Goal: Transaction & Acquisition: Purchase product/service

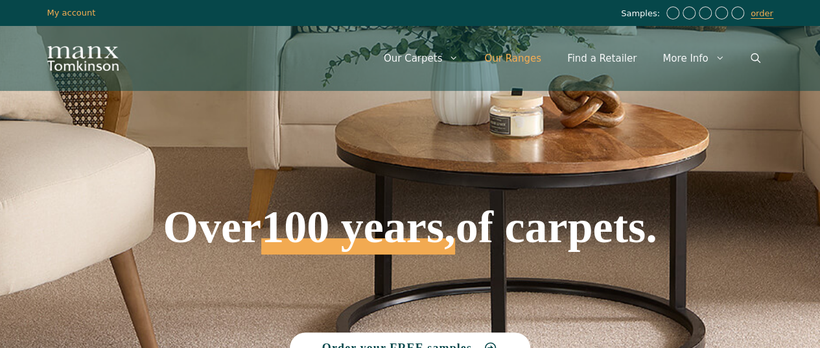
click at [512, 60] on link "Our Ranges" at bounding box center [512, 58] width 83 height 39
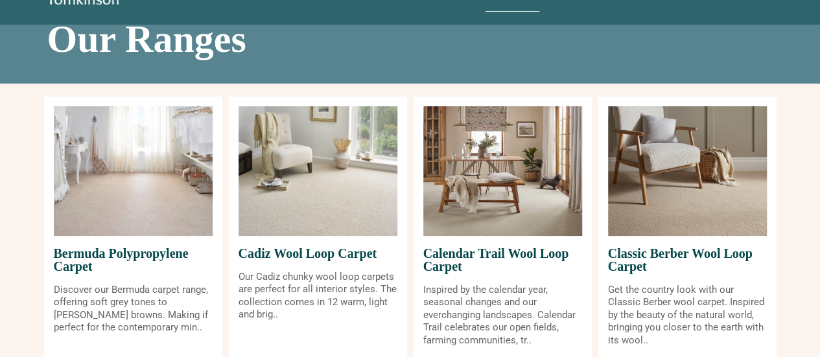
scroll to position [130, 0]
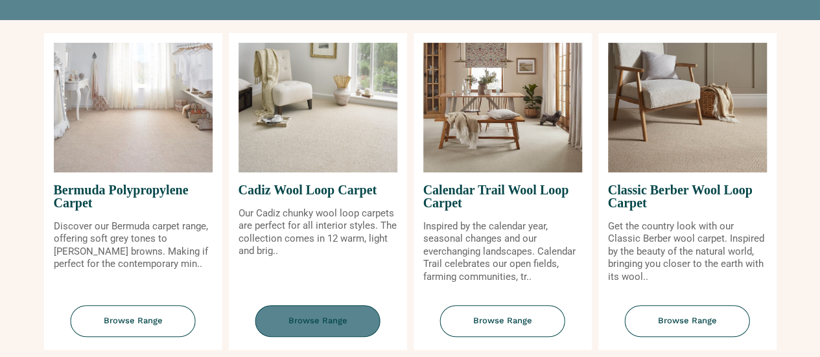
click at [336, 316] on span "Browse Range" at bounding box center [318, 321] width 125 height 32
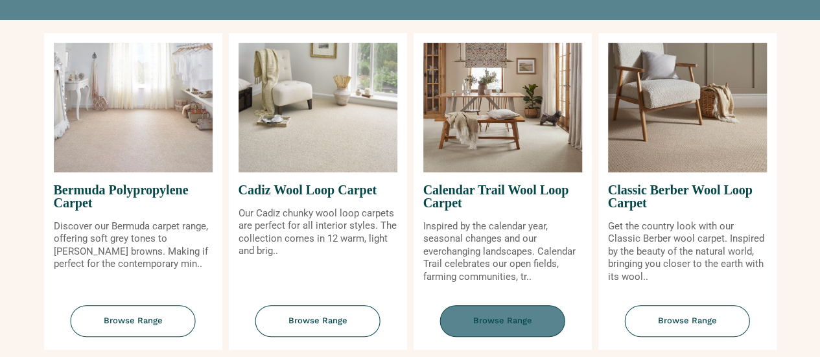
click at [511, 316] on span "Browse Range" at bounding box center [502, 321] width 125 height 32
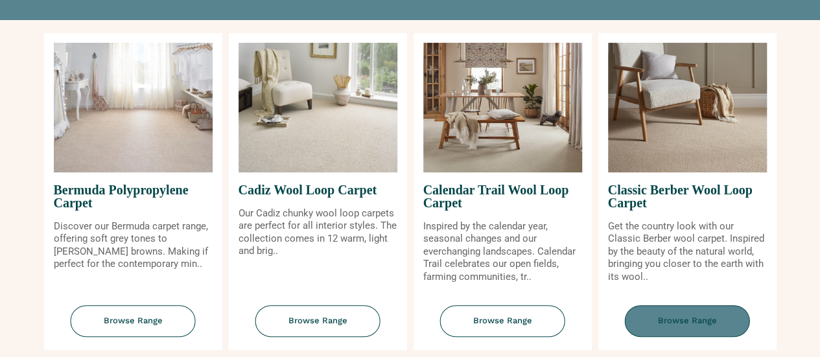
click at [666, 316] on span "Browse Range" at bounding box center [687, 321] width 125 height 32
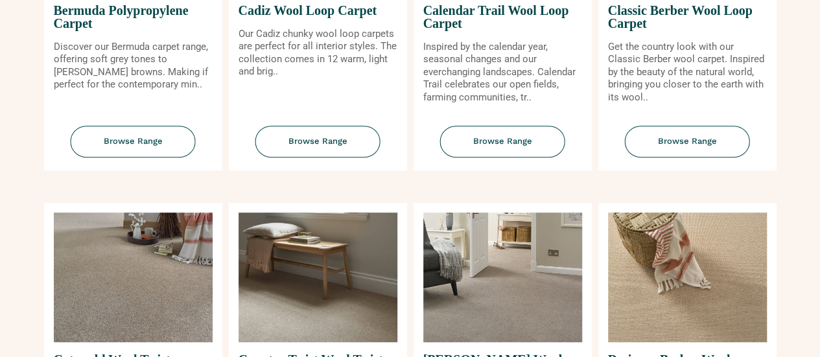
scroll to position [389, 0]
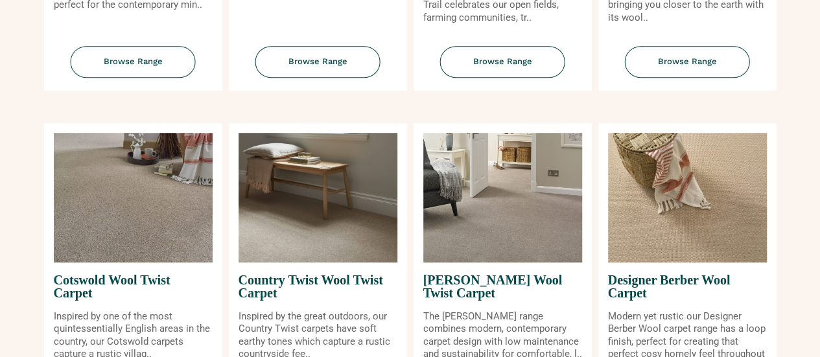
click at [626, 250] on img at bounding box center [687, 198] width 159 height 130
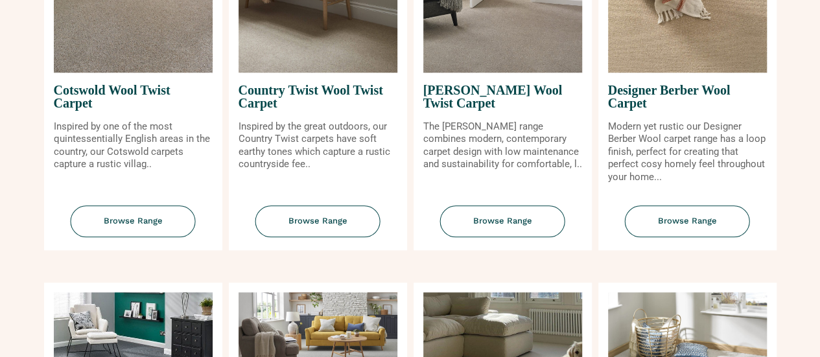
scroll to position [584, 0]
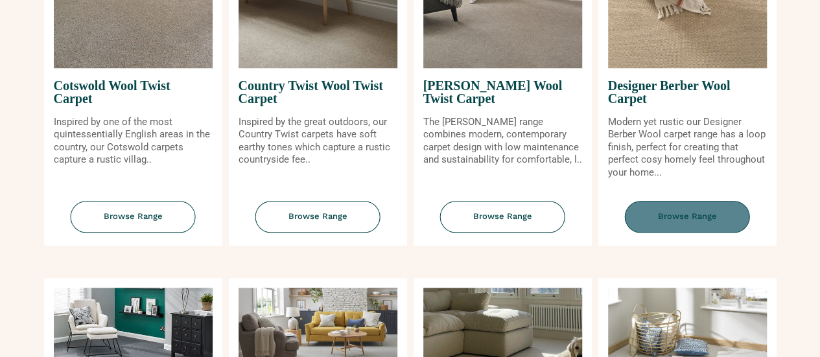
click at [682, 224] on span "Browse Range" at bounding box center [687, 217] width 125 height 32
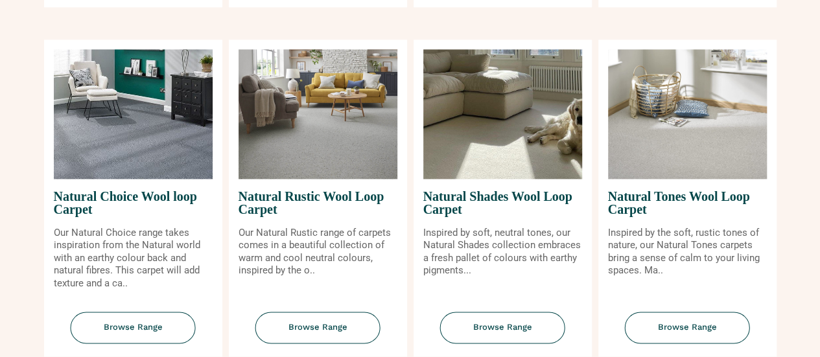
scroll to position [843, 0]
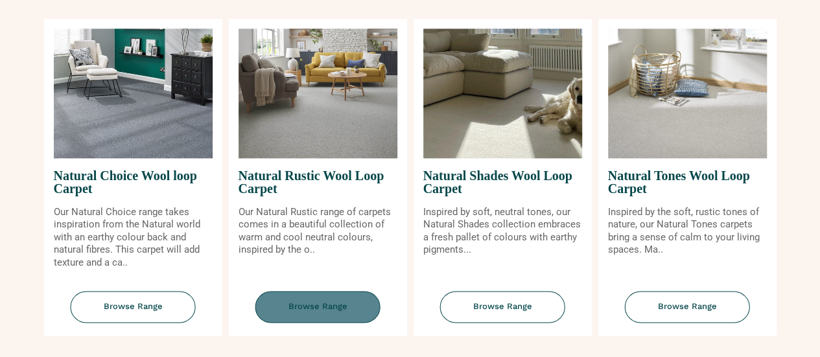
click at [334, 309] on span "Browse Range" at bounding box center [318, 307] width 125 height 32
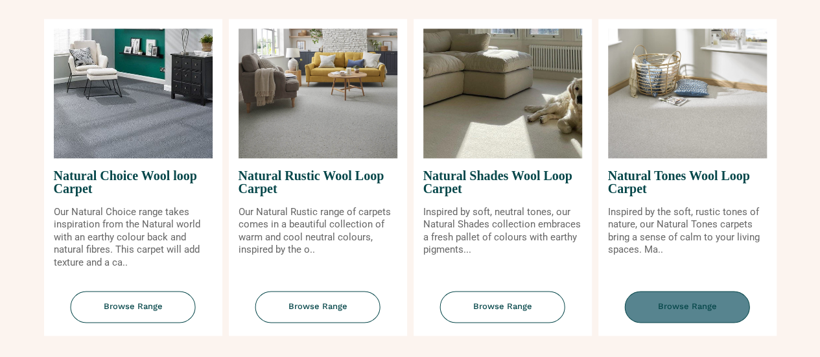
click at [672, 300] on span "Browse Range" at bounding box center [687, 307] width 125 height 32
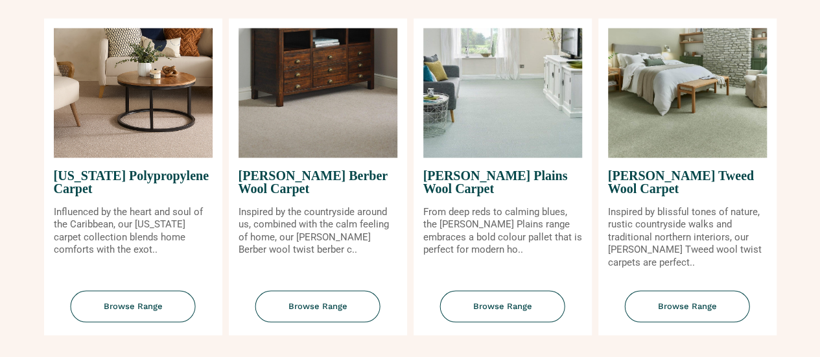
scroll to position [1232, 0]
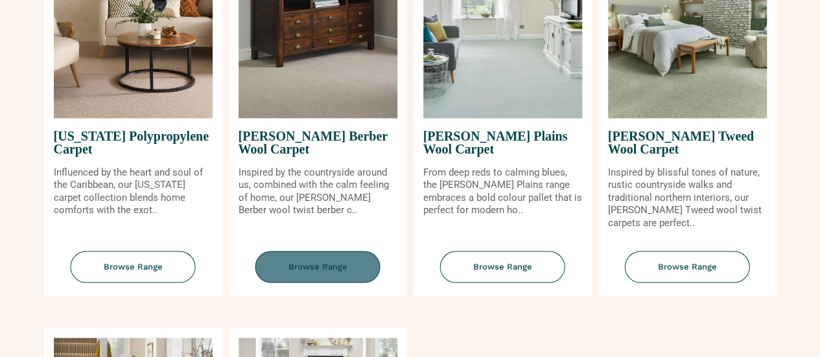
click at [318, 259] on span "Browse Range" at bounding box center [318, 268] width 125 height 32
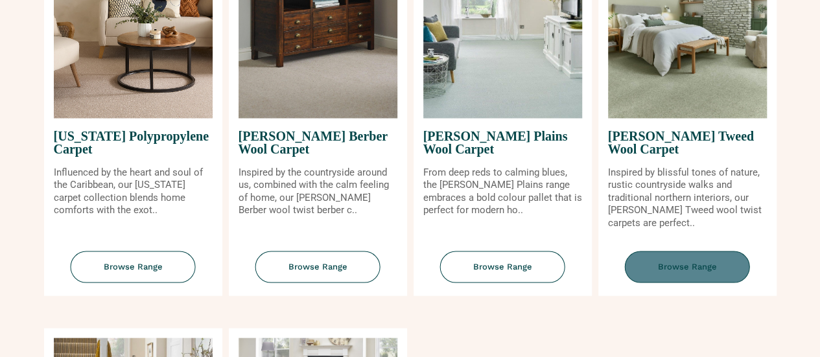
click at [671, 265] on span "Browse Range" at bounding box center [687, 268] width 125 height 32
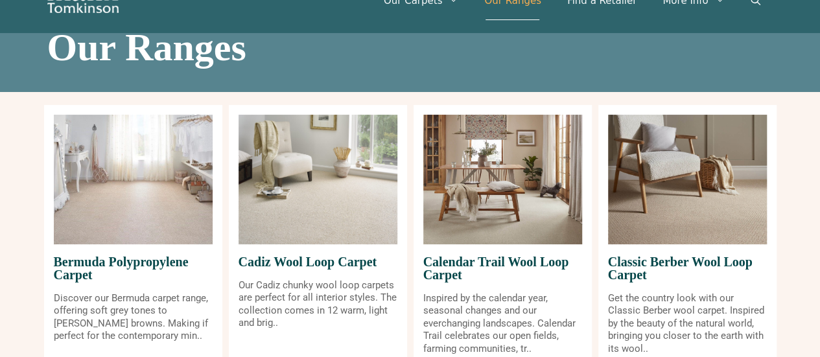
scroll to position [195, 0]
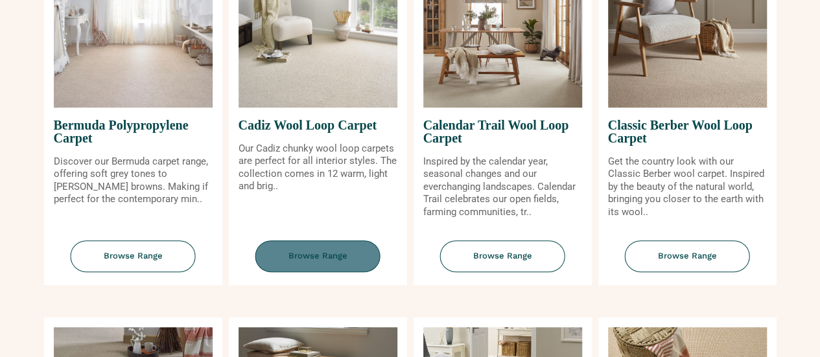
click at [345, 251] on span "Browse Range" at bounding box center [318, 257] width 125 height 32
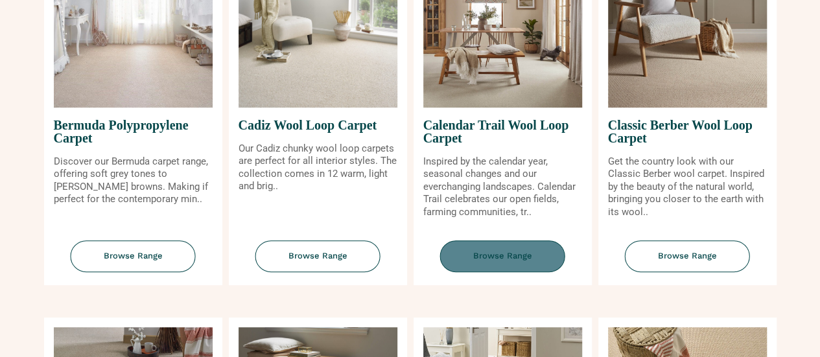
click at [523, 251] on span "Browse Range" at bounding box center [502, 257] width 125 height 32
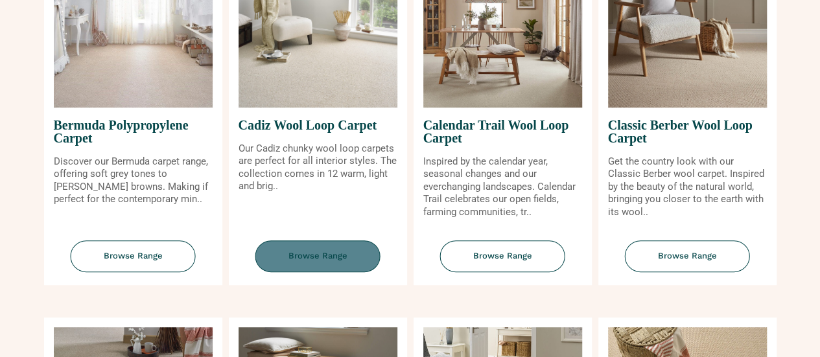
click at [346, 257] on span "Browse Range" at bounding box center [318, 257] width 125 height 32
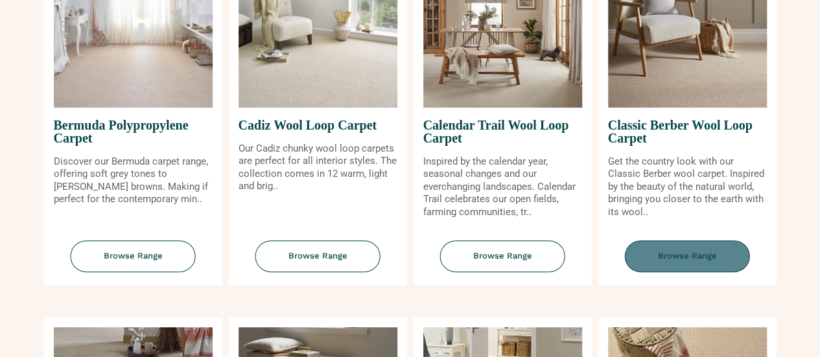
click at [659, 266] on span "Browse Range" at bounding box center [687, 257] width 125 height 32
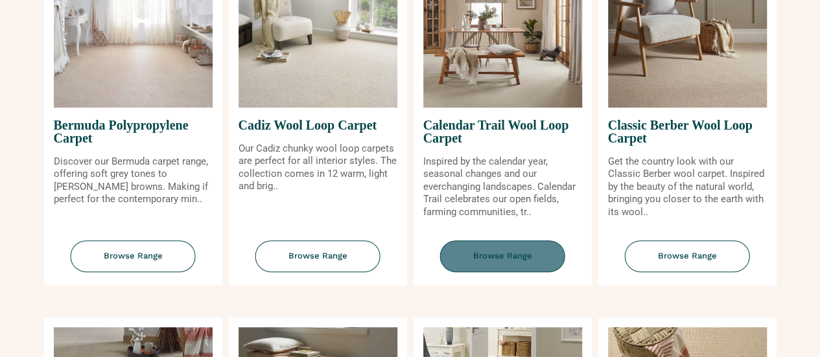
click at [492, 257] on span "Browse Range" at bounding box center [502, 257] width 125 height 32
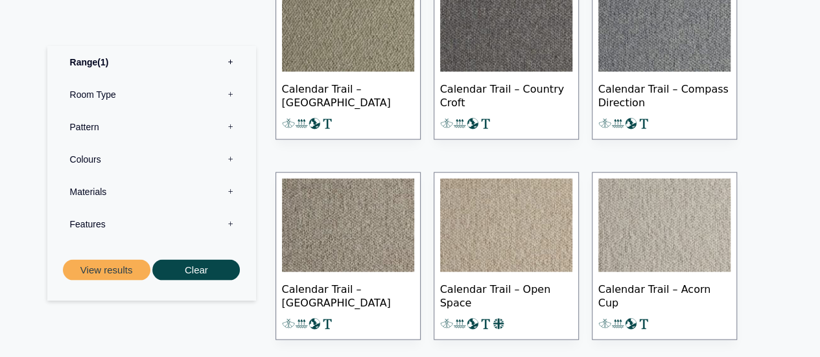
scroll to position [1297, 0]
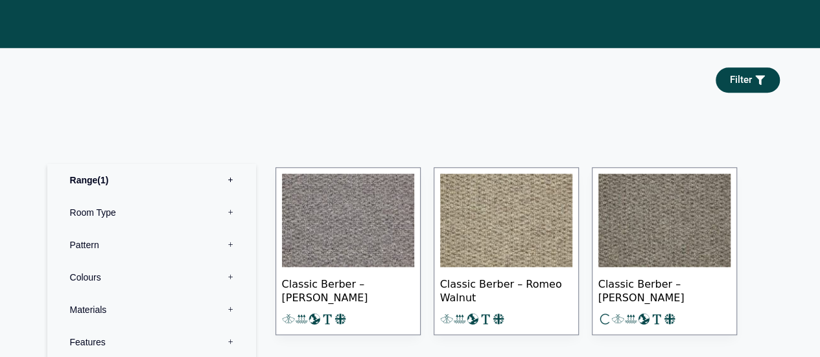
scroll to position [584, 0]
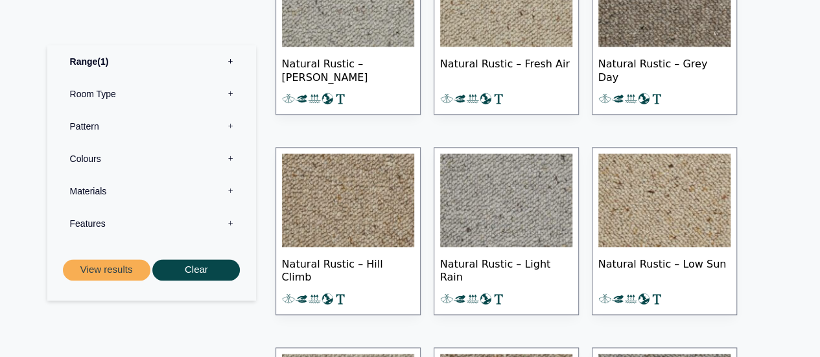
scroll to position [713, 0]
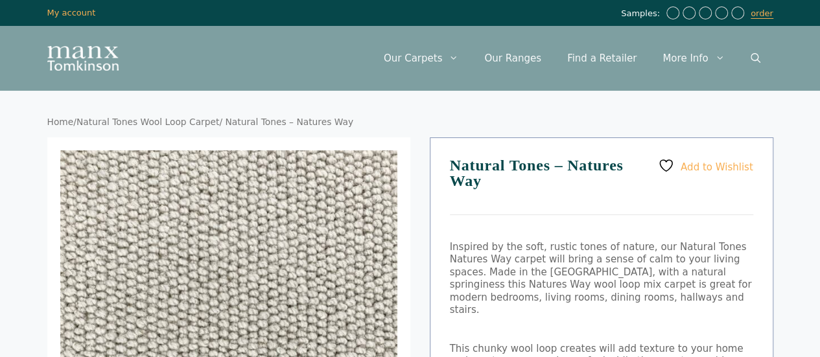
click at [135, 123] on link "Natural Tones Wool Loop Carpet" at bounding box center [148, 122] width 143 height 10
click at [529, 56] on link "Our Ranges" at bounding box center [512, 58] width 83 height 39
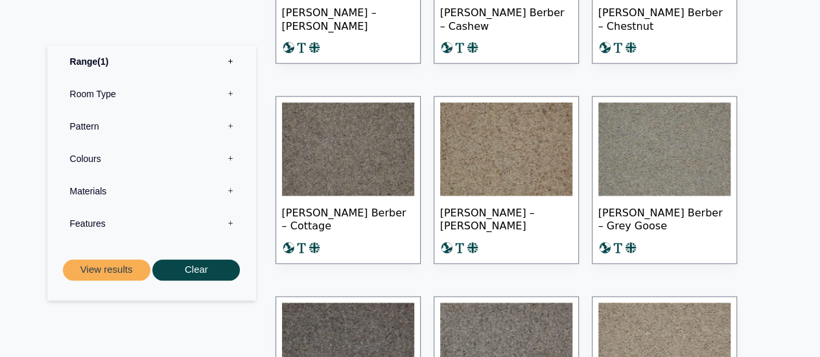
scroll to position [778, 0]
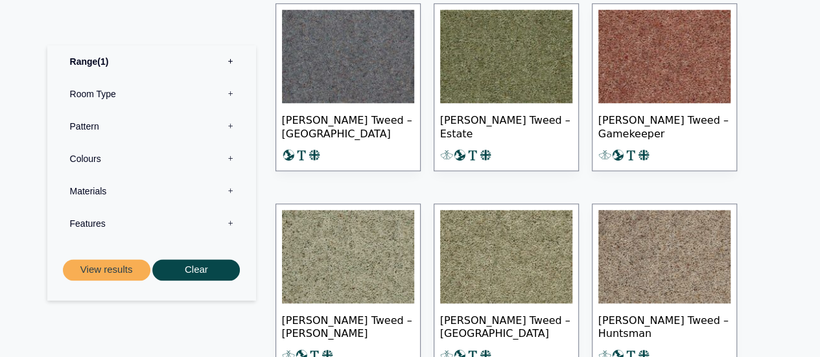
scroll to position [713, 0]
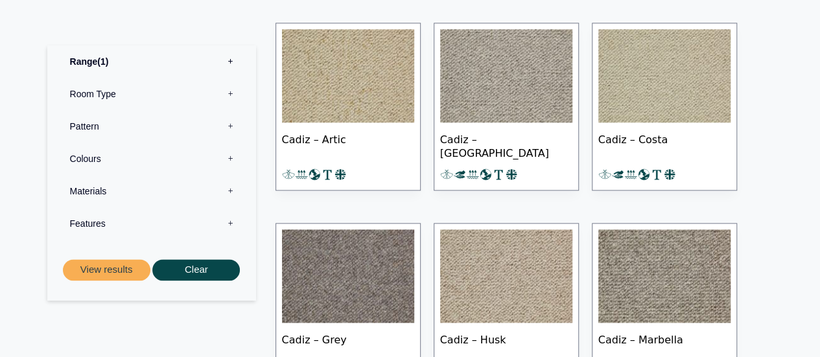
scroll to position [713, 0]
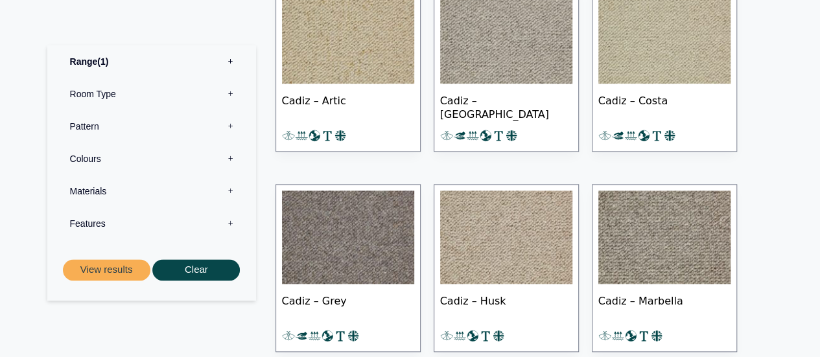
click at [679, 57] on img at bounding box center [665, 36] width 132 height 93
click at [385, 64] on img at bounding box center [348, 36] width 132 height 93
click at [677, 60] on img at bounding box center [665, 36] width 132 height 93
click at [495, 63] on img at bounding box center [506, 36] width 132 height 93
click at [504, 222] on img at bounding box center [506, 237] width 132 height 93
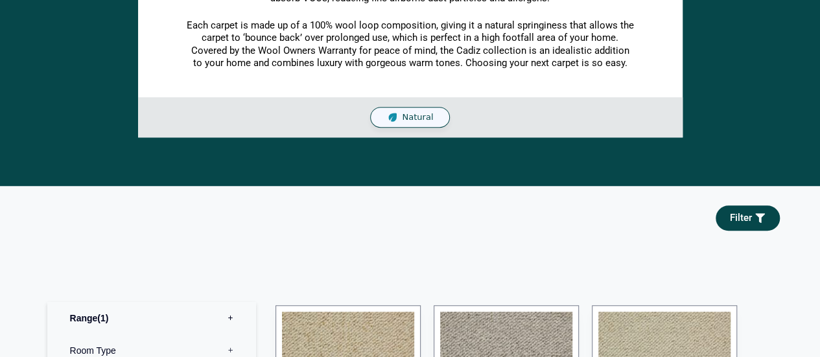
scroll to position [195, 0]
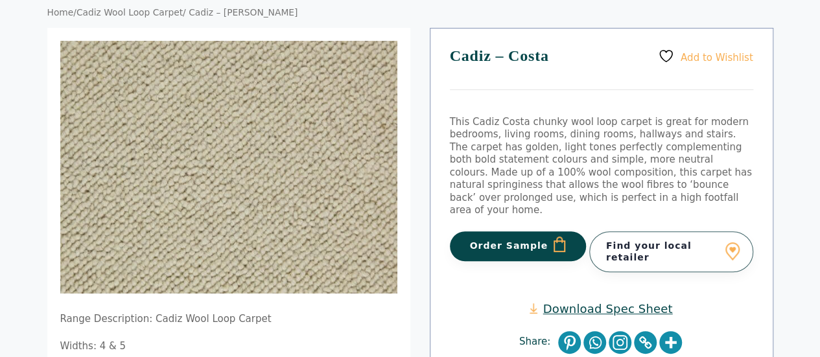
scroll to position [130, 0]
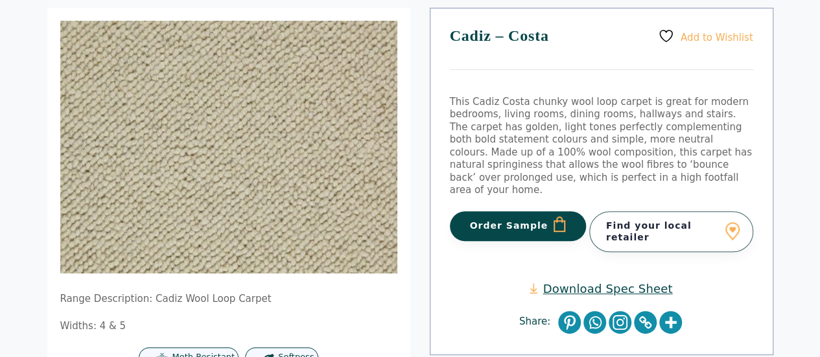
click at [534, 222] on button "Order Sample" at bounding box center [518, 226] width 137 height 30
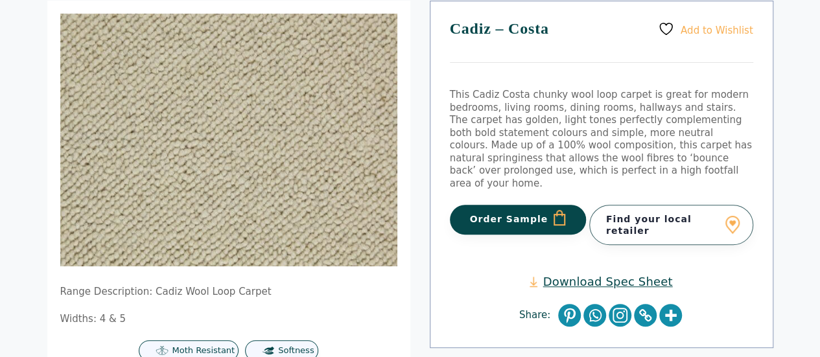
scroll to position [259, 0]
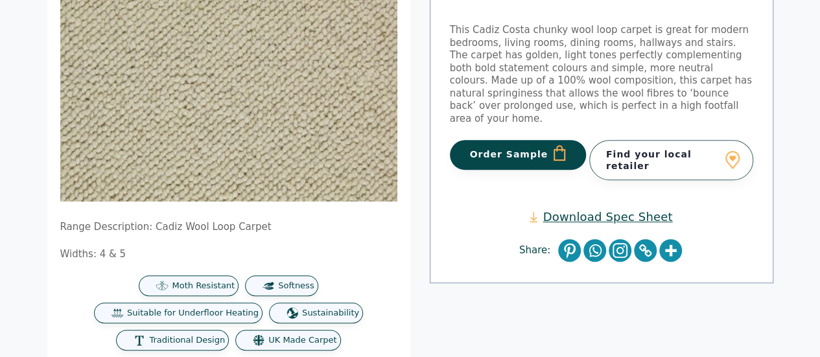
click at [697, 147] on link "Find your local retailer" at bounding box center [672, 160] width 164 height 40
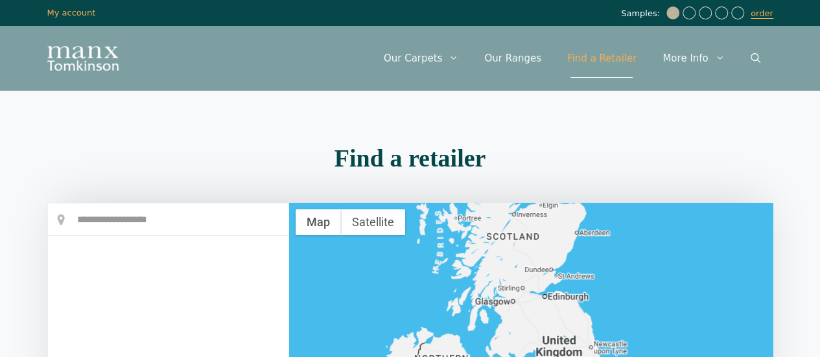
click at [145, 156] on h2 "Find a retailer" at bounding box center [410, 158] width 726 height 25
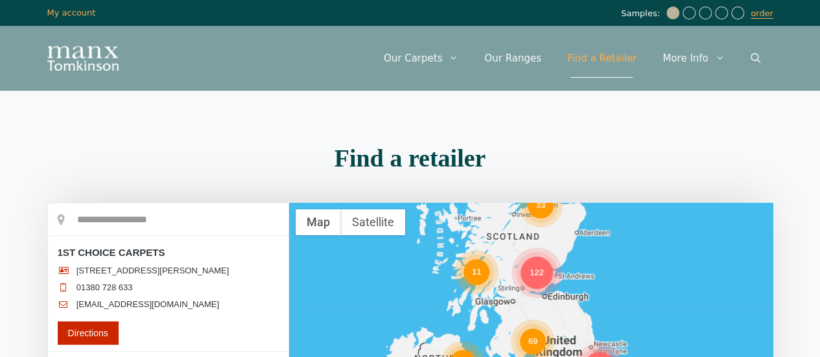
scroll to position [195, 0]
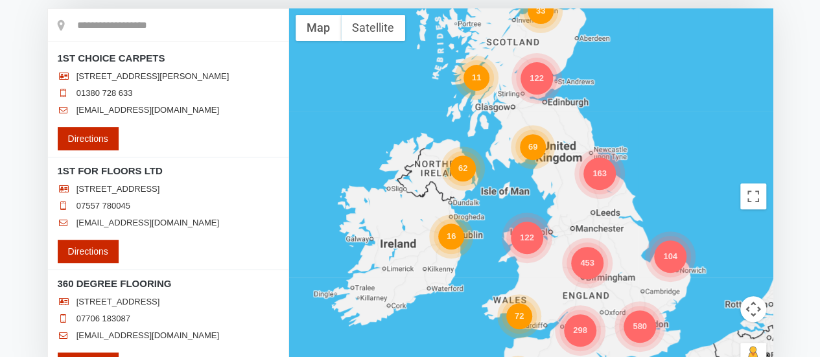
click at [117, 24] on input "text" at bounding box center [168, 25] width 241 height 32
type input "********"
click at [671, 259] on div "298 69 580 163 453 62 122 33 16 72 104 80 122 11" at bounding box center [531, 196] width 484 height 376
click at [667, 261] on div "298 69 580 163 453 62 122 33 16 72 104 80 122 11" at bounding box center [531, 196] width 484 height 376
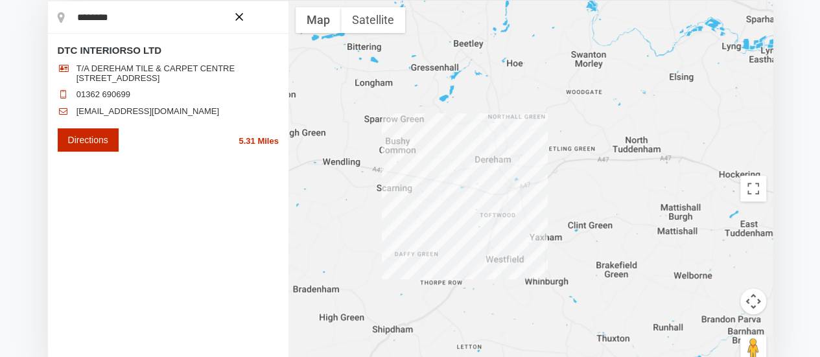
scroll to position [204, 0]
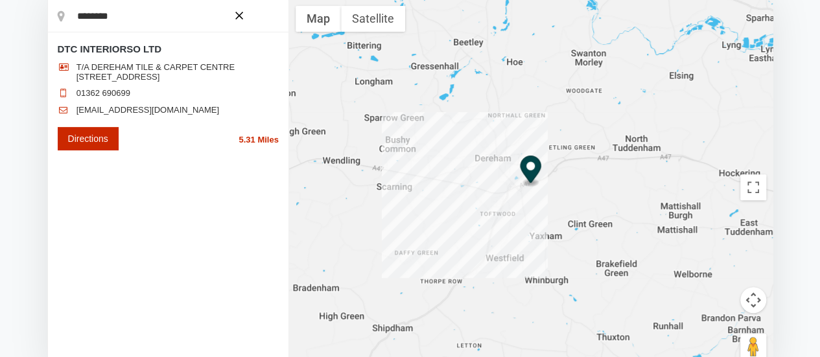
click at [93, 147] on link "Directions" at bounding box center [88, 138] width 61 height 23
type input "**********"
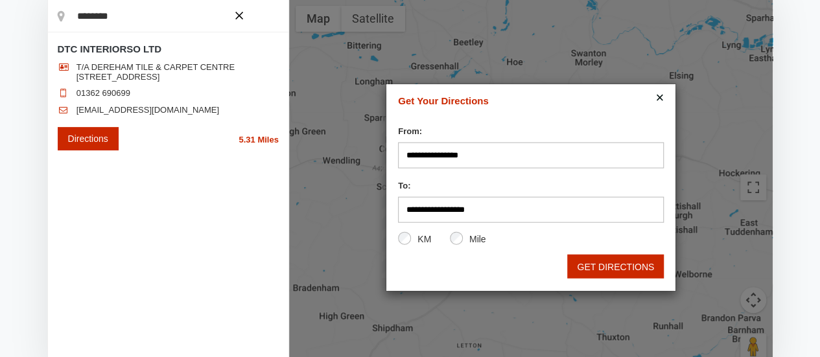
click at [598, 261] on button "GET DIRECTIONS" at bounding box center [615, 267] width 97 height 24
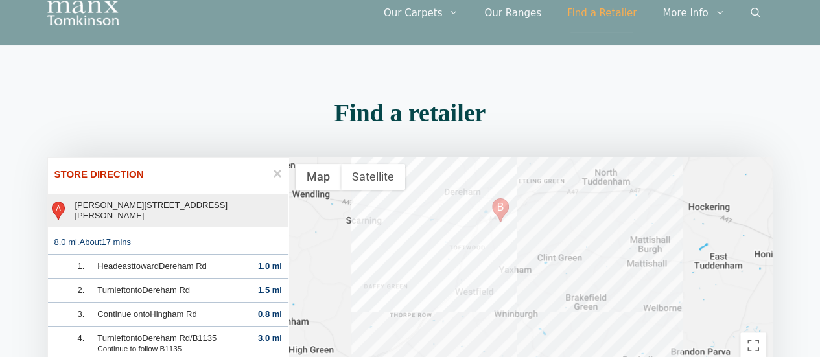
scroll to position [0, 0]
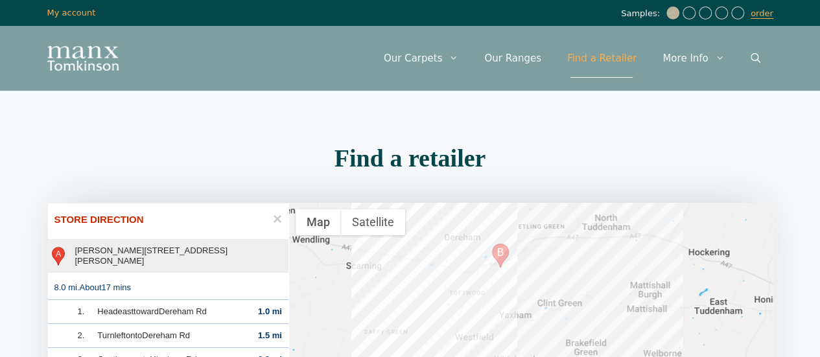
click at [492, 244] on area "Drag to change route" at bounding box center [492, 244] width 0 height 0
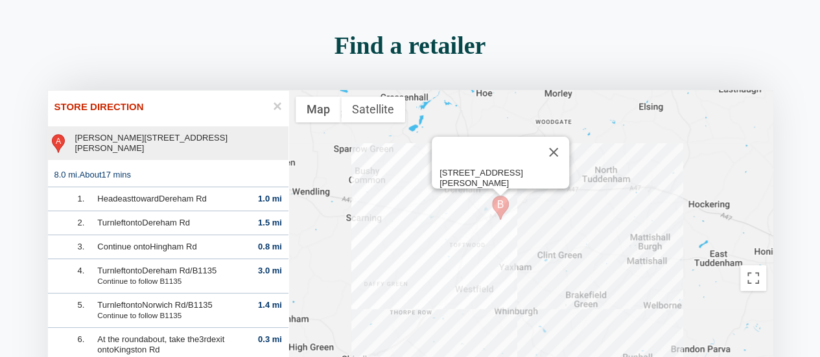
scroll to position [130, 0]
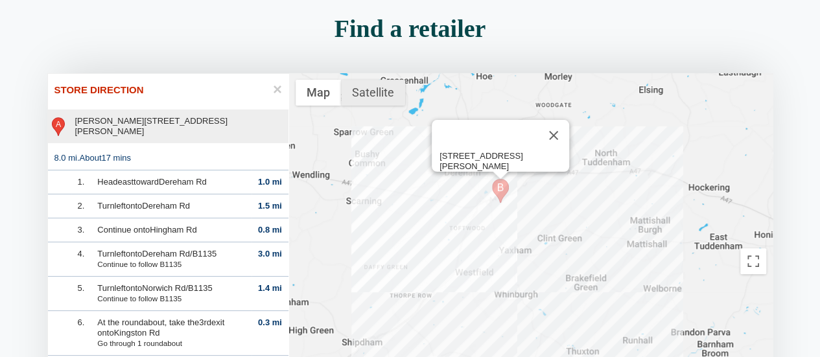
click at [377, 101] on button "Satellite" at bounding box center [373, 93] width 64 height 26
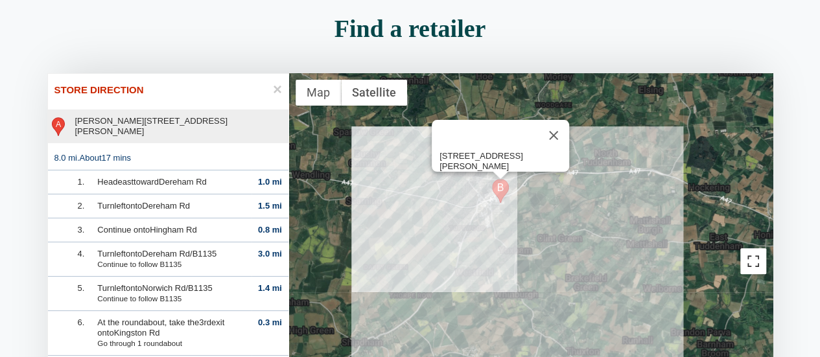
click at [754, 264] on button "Toggle fullscreen view" at bounding box center [754, 261] width 26 height 26
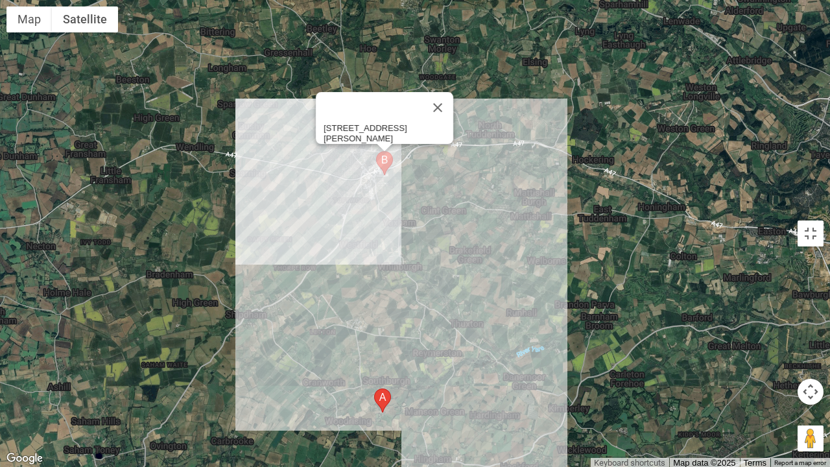
click at [432, 291] on div "Unit 3 & 4, Royson Way Hurn Rd, Dereham NR19 1WD, UK" at bounding box center [415, 233] width 830 height 467
click at [440, 99] on button "Close" at bounding box center [437, 107] width 31 height 31
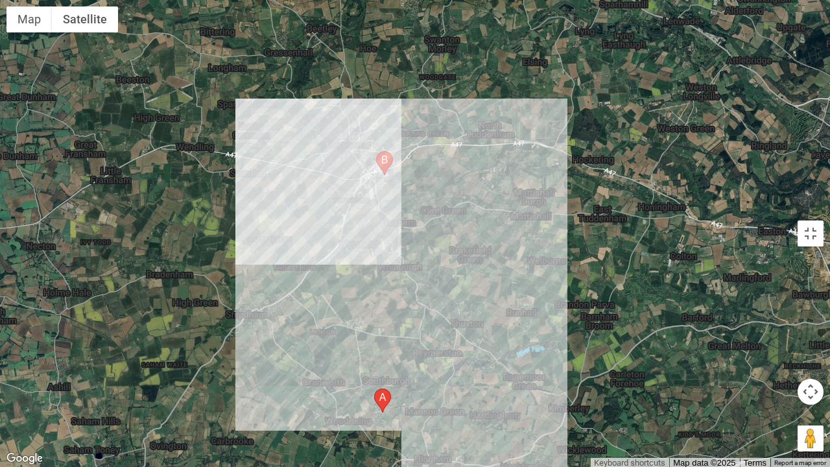
click at [804, 16] on div "To navigate, press the arrow keys." at bounding box center [415, 233] width 830 height 467
click at [814, 235] on button "Toggle fullscreen view" at bounding box center [811, 233] width 26 height 26
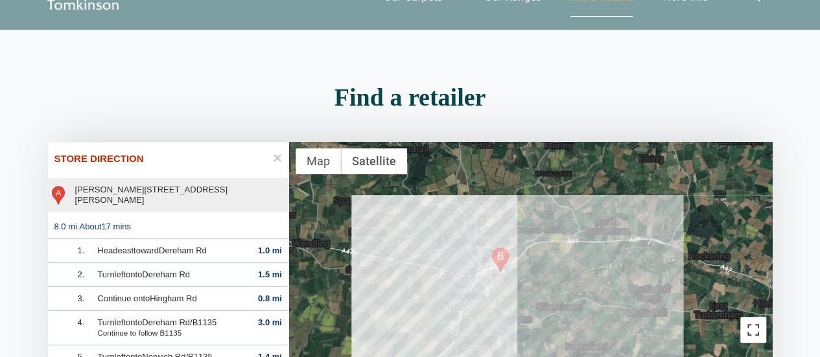
scroll to position [65, 0]
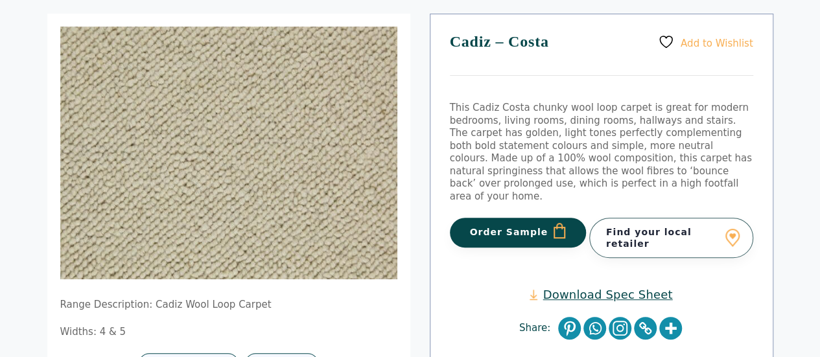
scroll to position [65, 0]
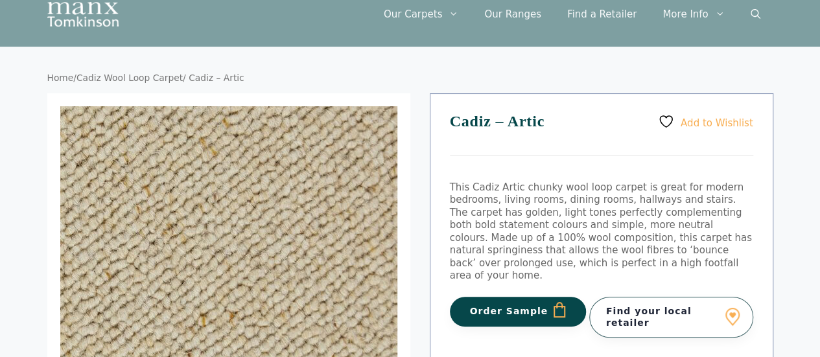
scroll to position [65, 0]
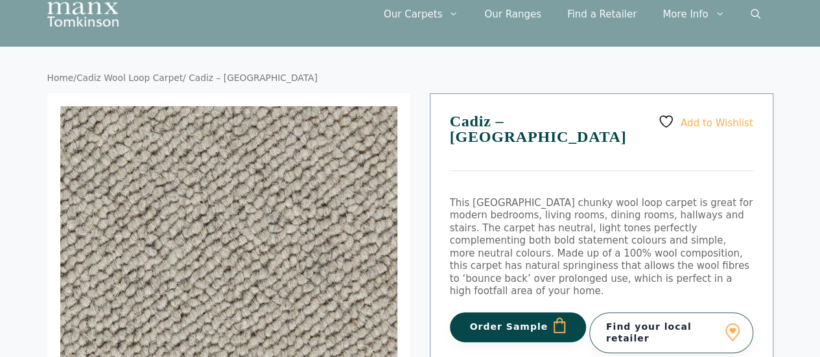
scroll to position [65, 0]
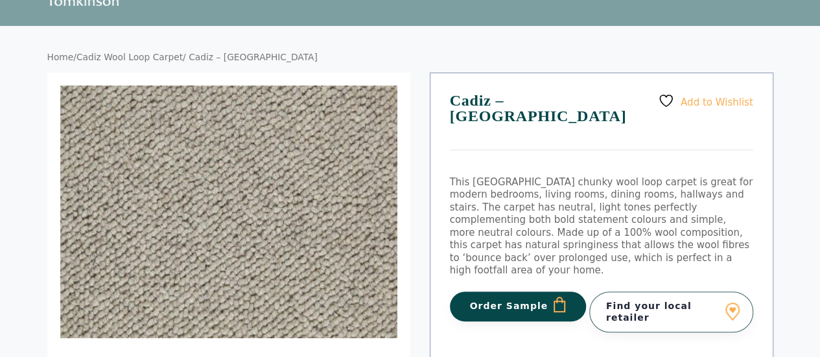
click at [541, 292] on button "Order Sample" at bounding box center [518, 307] width 137 height 30
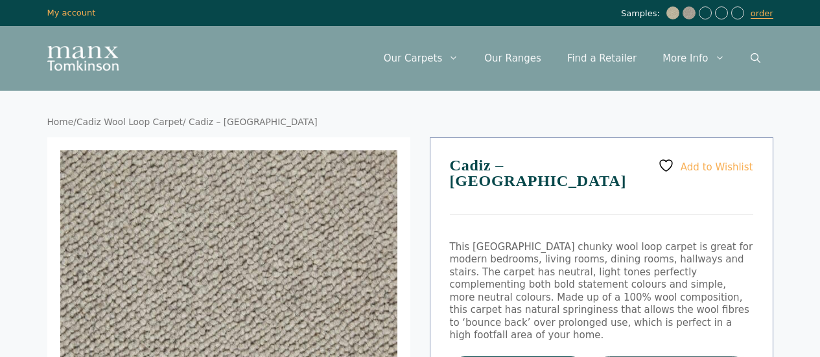
scroll to position [65, 0]
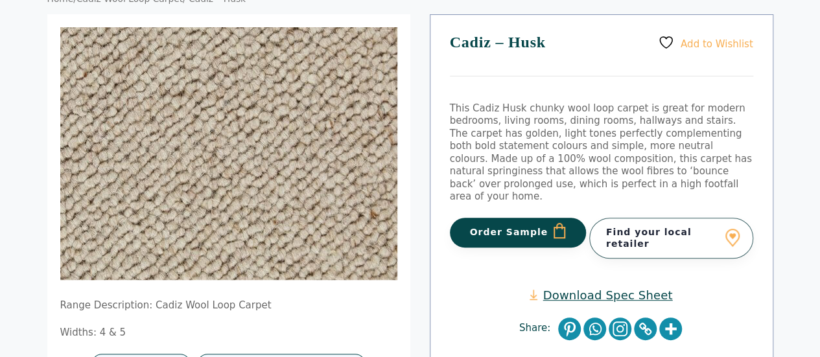
scroll to position [130, 0]
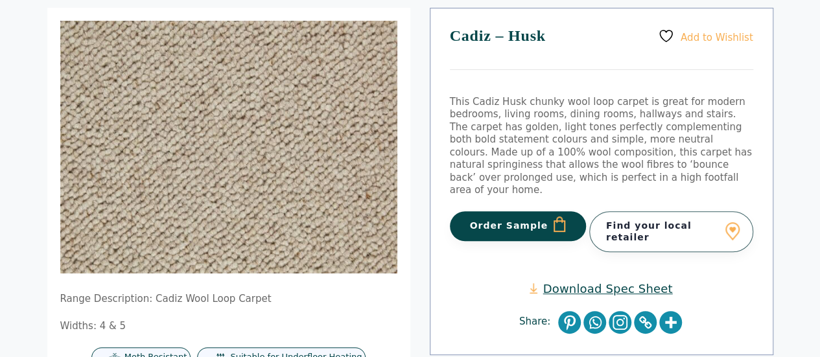
click at [492, 213] on button "Order Sample" at bounding box center [518, 226] width 137 height 30
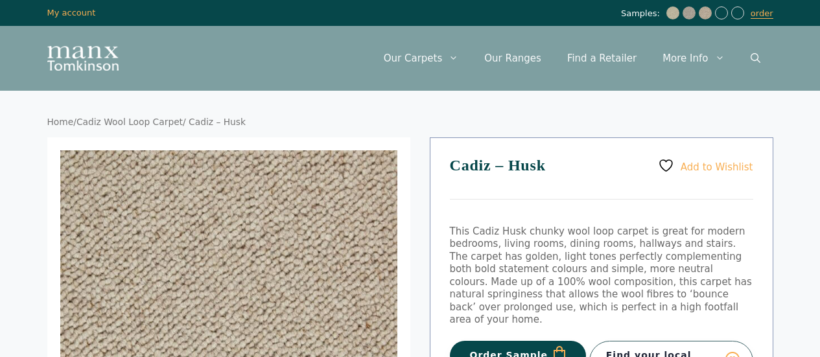
scroll to position [130, 0]
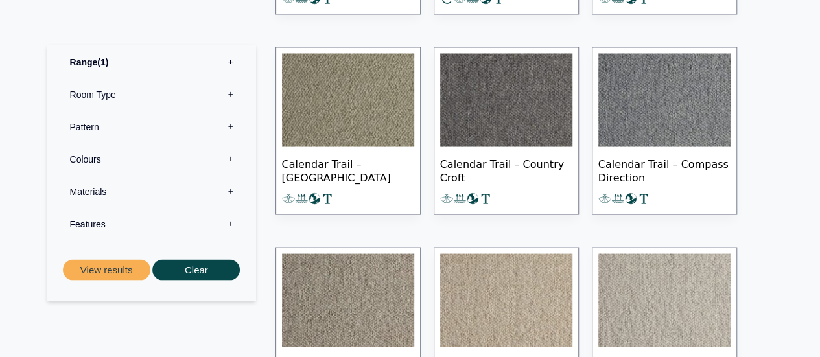
scroll to position [1232, 0]
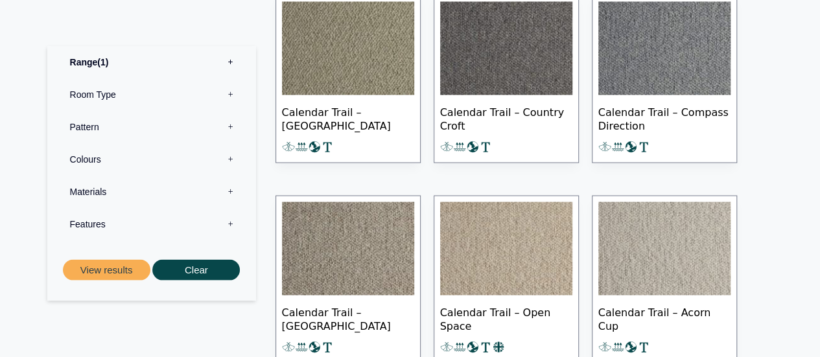
click at [505, 250] on img at bounding box center [506, 248] width 132 height 93
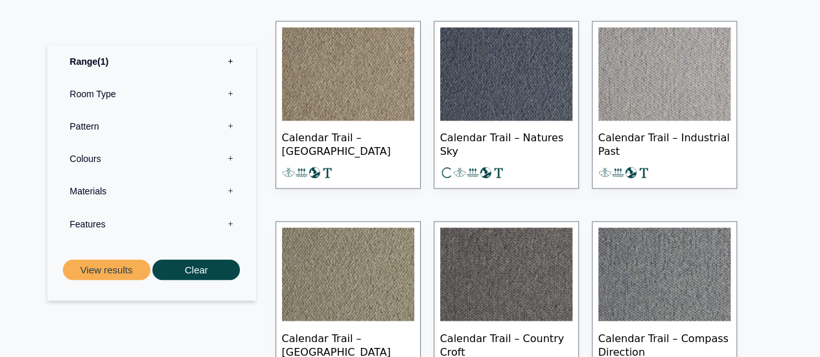
scroll to position [973, 0]
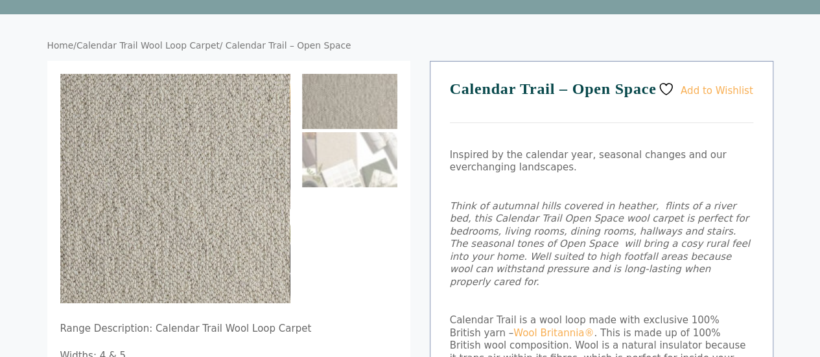
scroll to position [65, 0]
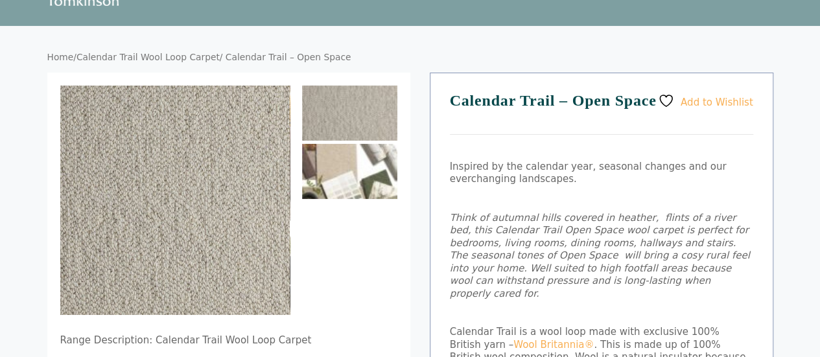
click at [328, 173] on img at bounding box center [349, 171] width 95 height 55
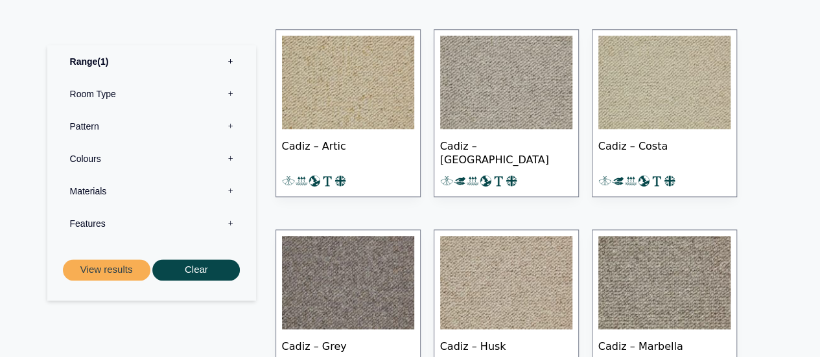
scroll to position [649, 0]
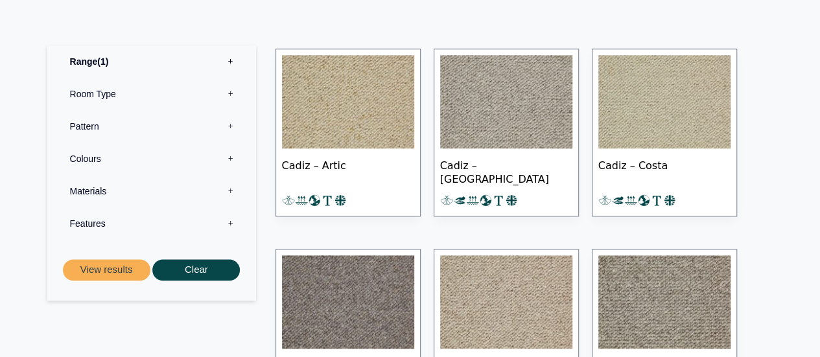
click at [363, 128] on img at bounding box center [348, 101] width 132 height 93
click at [690, 111] on img at bounding box center [665, 101] width 132 height 93
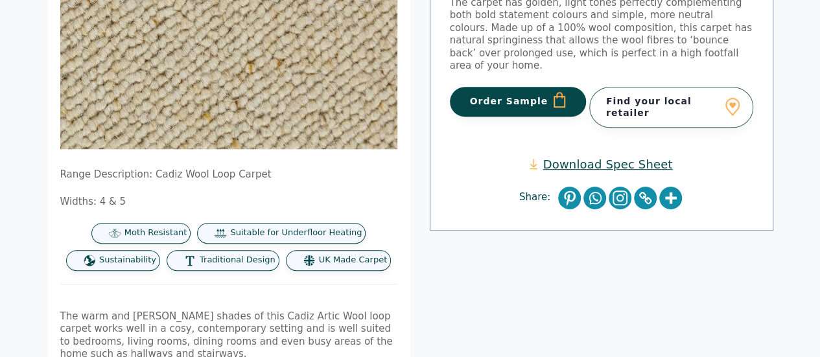
scroll to position [259, 0]
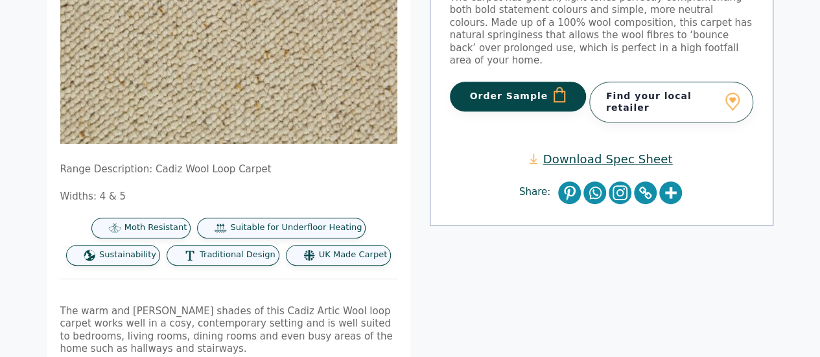
click at [281, 230] on span "Suitable for Underfloor Heating" at bounding box center [296, 227] width 132 height 11
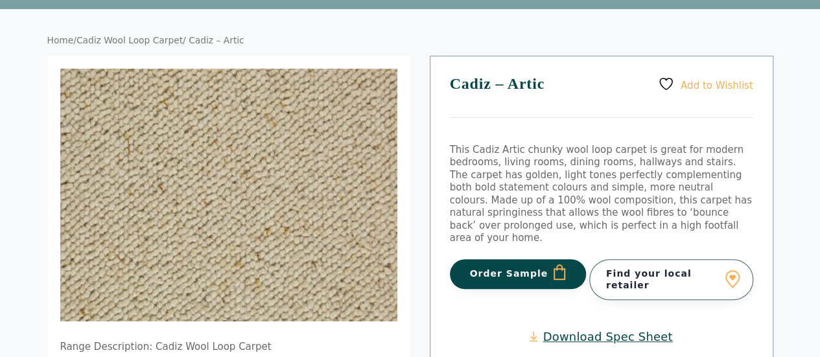
scroll to position [65, 0]
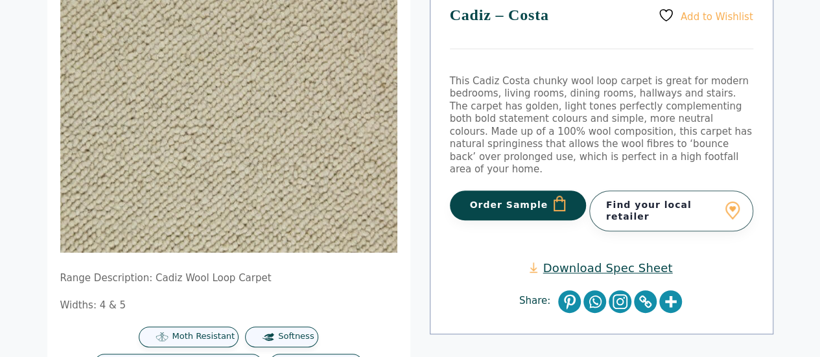
scroll to position [130, 0]
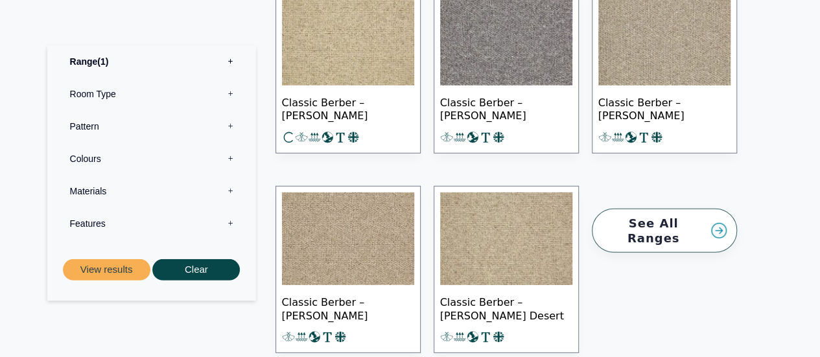
scroll to position [1751, 0]
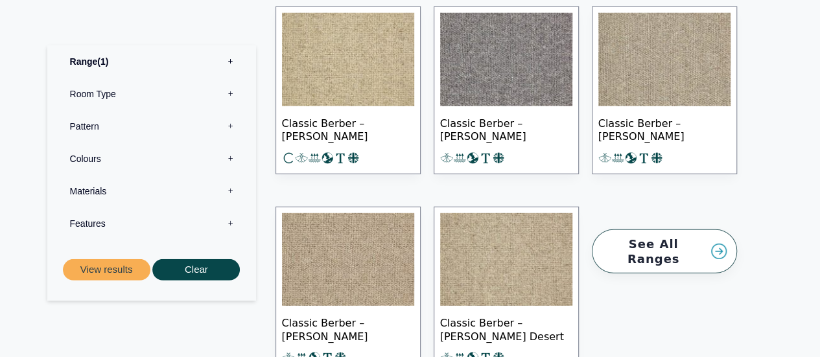
click at [691, 78] on img at bounding box center [665, 59] width 132 height 93
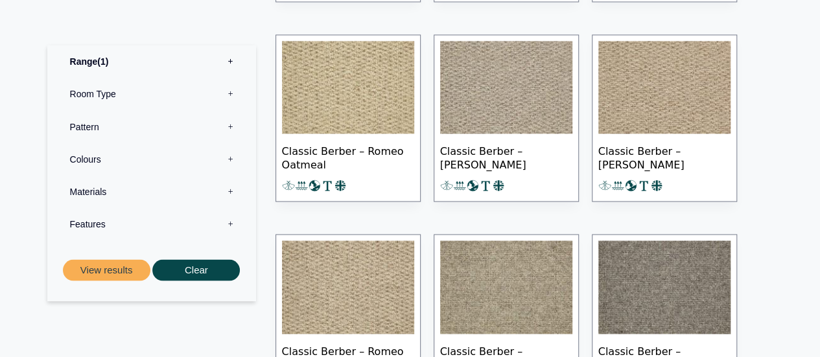
scroll to position [1102, 0]
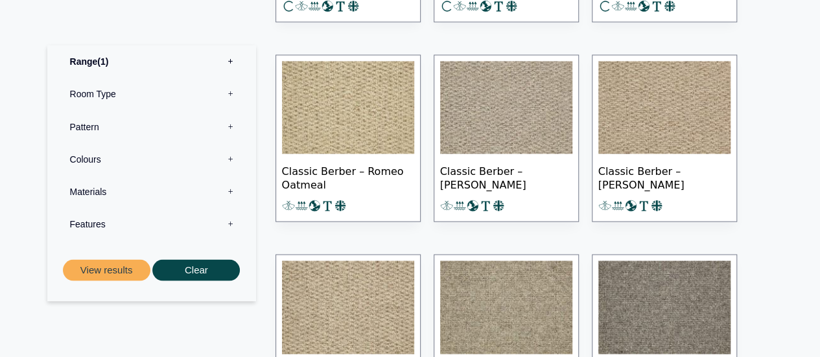
click at [511, 130] on img at bounding box center [506, 107] width 132 height 93
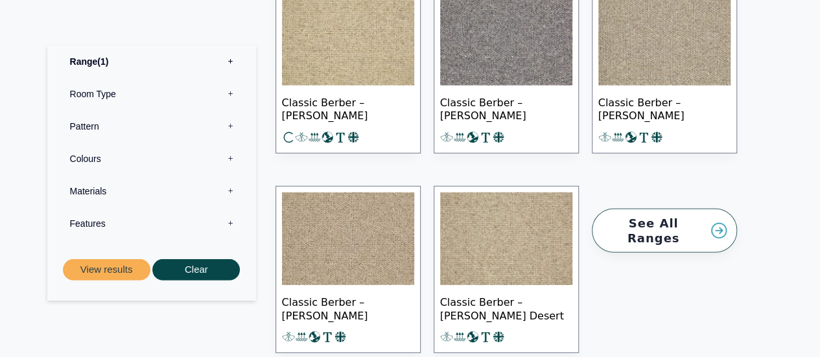
scroll to position [1751, 0]
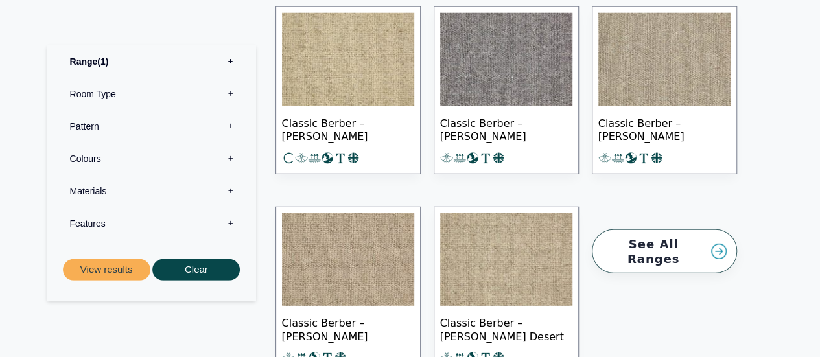
click at [367, 85] on img at bounding box center [348, 59] width 132 height 93
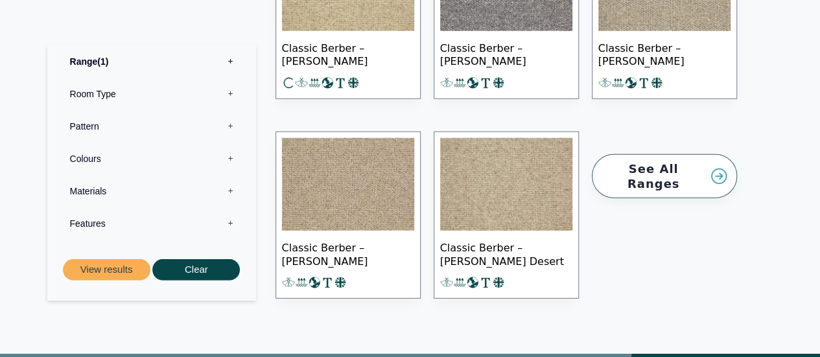
scroll to position [1816, 0]
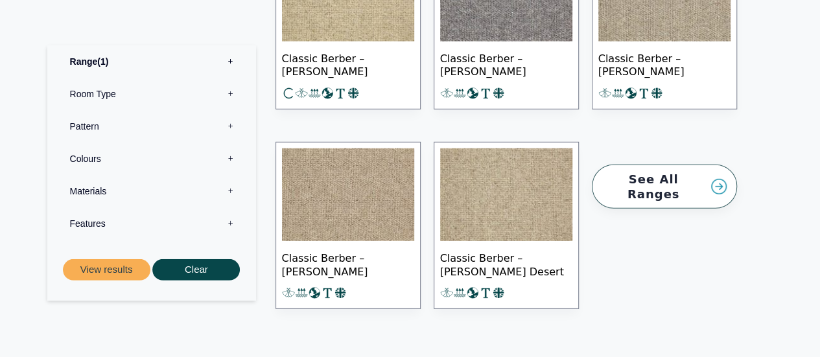
click at [383, 218] on img at bounding box center [348, 195] width 132 height 93
click at [494, 186] on img at bounding box center [506, 195] width 132 height 93
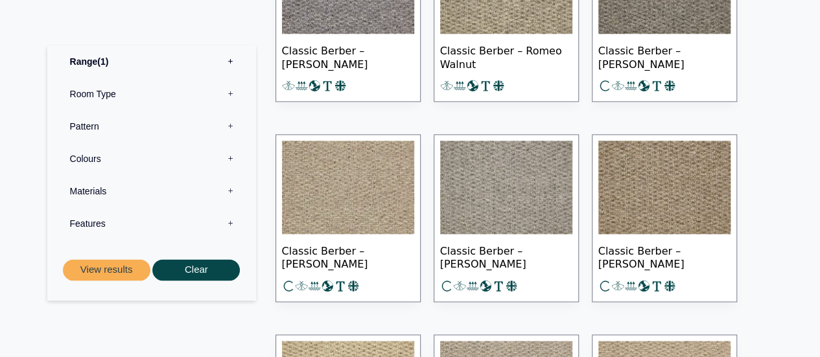
scroll to position [649, 0]
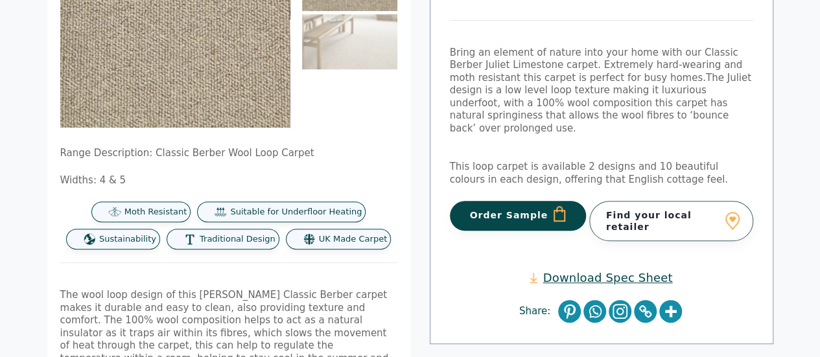
scroll to position [65, 0]
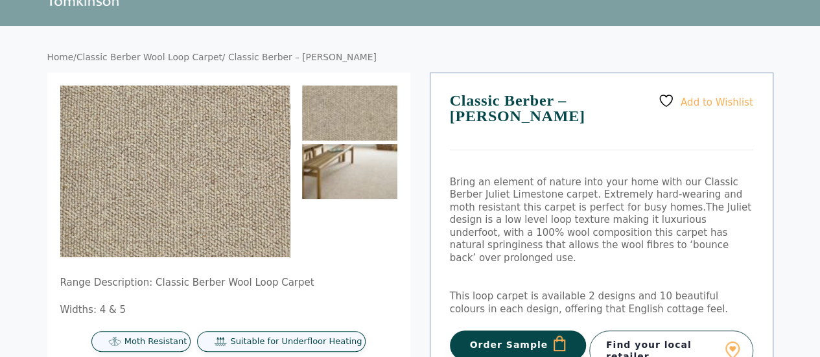
click at [350, 160] on img at bounding box center [349, 171] width 95 height 55
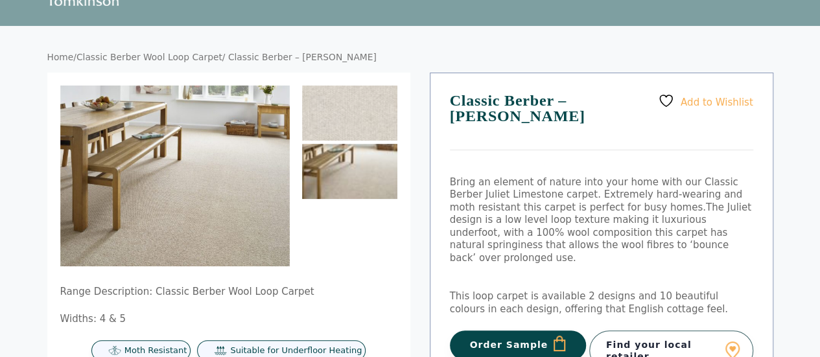
click at [489, 335] on button "Order Sample" at bounding box center [518, 346] width 137 height 30
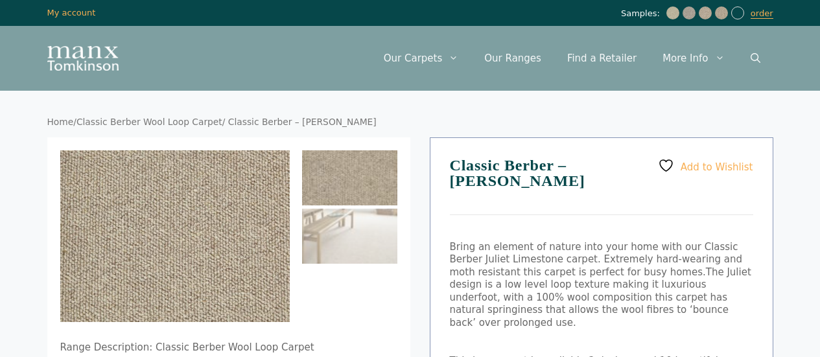
scroll to position [65, 0]
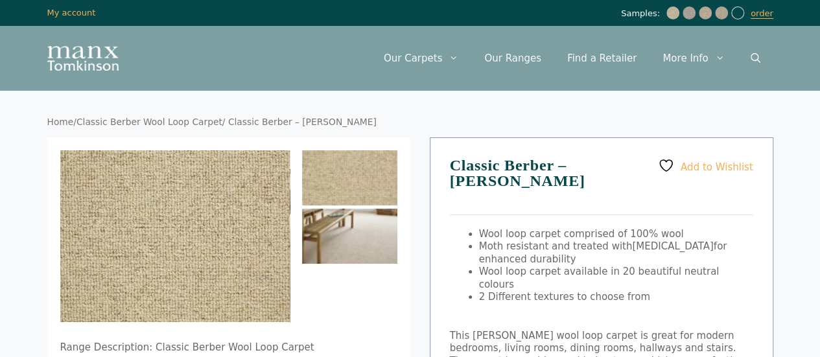
click at [342, 235] on img at bounding box center [349, 236] width 95 height 55
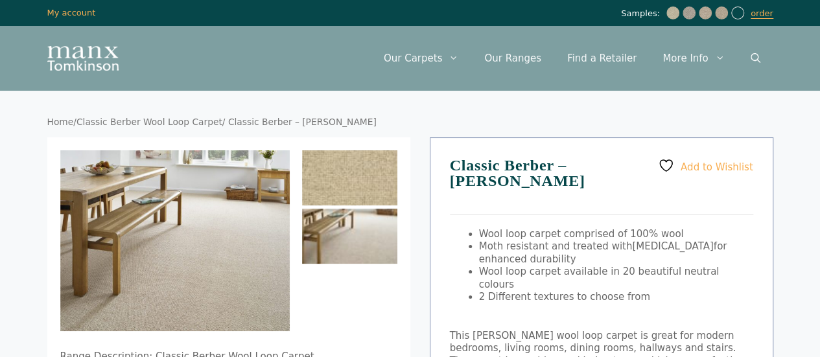
click at [355, 184] on img at bounding box center [349, 177] width 95 height 55
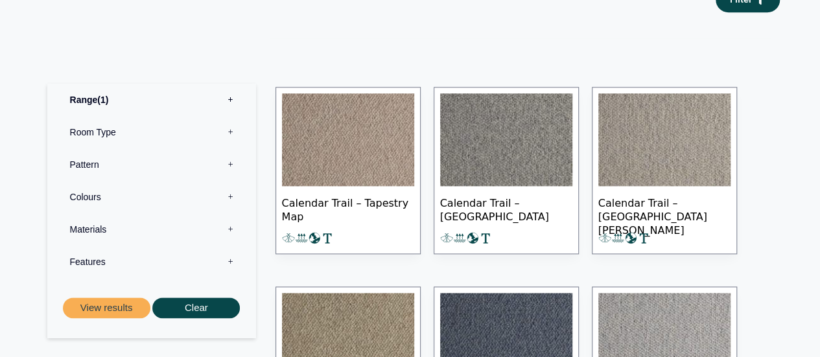
scroll to position [778, 0]
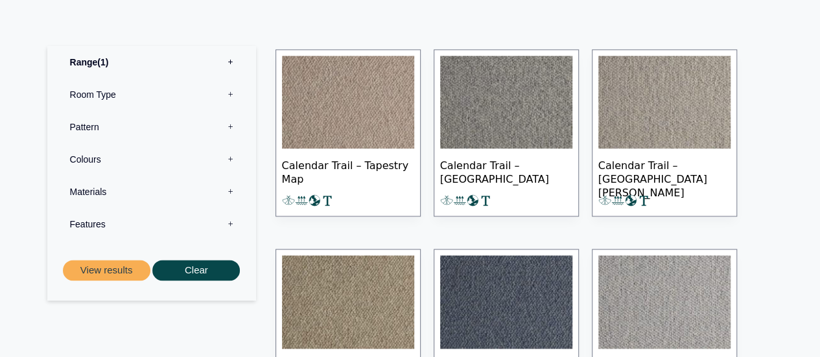
click at [638, 117] on img at bounding box center [665, 102] width 132 height 93
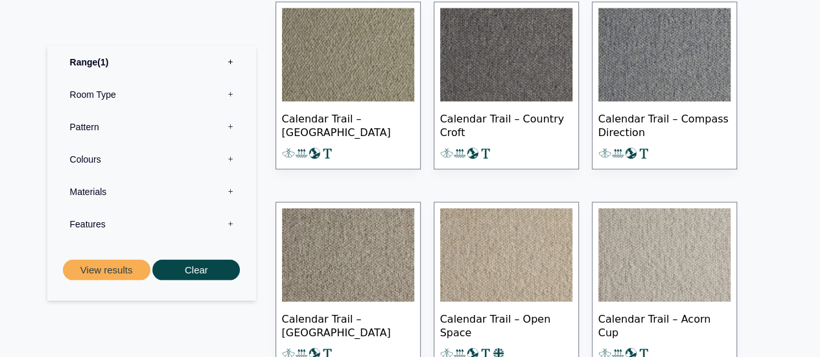
scroll to position [1297, 0]
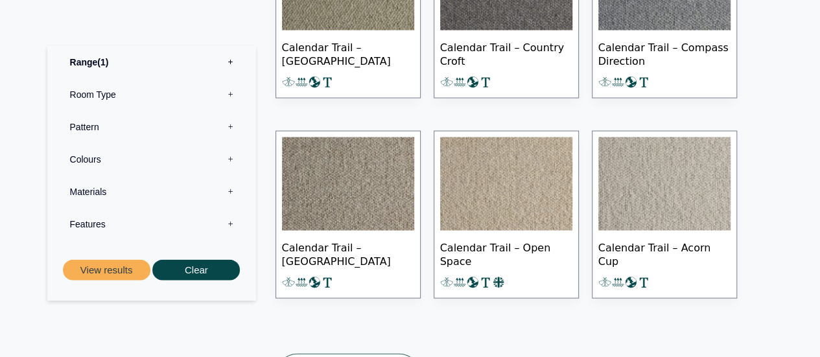
click at [708, 201] on img at bounding box center [665, 183] width 132 height 93
click at [540, 184] on img at bounding box center [506, 183] width 132 height 93
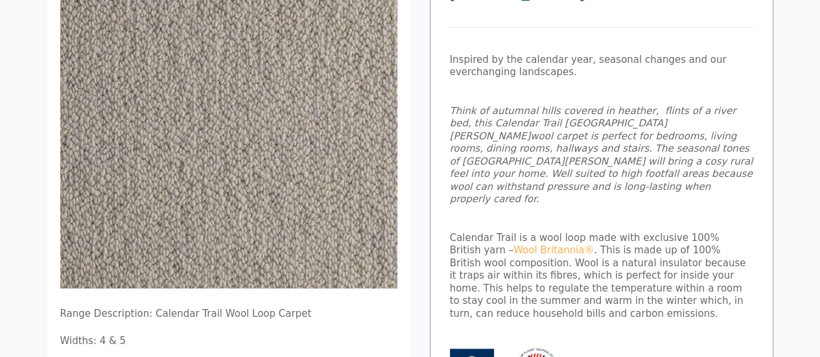
scroll to position [324, 0]
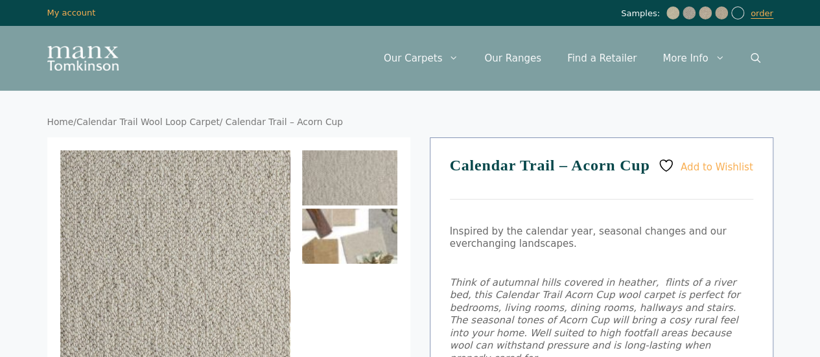
click at [354, 235] on img at bounding box center [349, 236] width 95 height 55
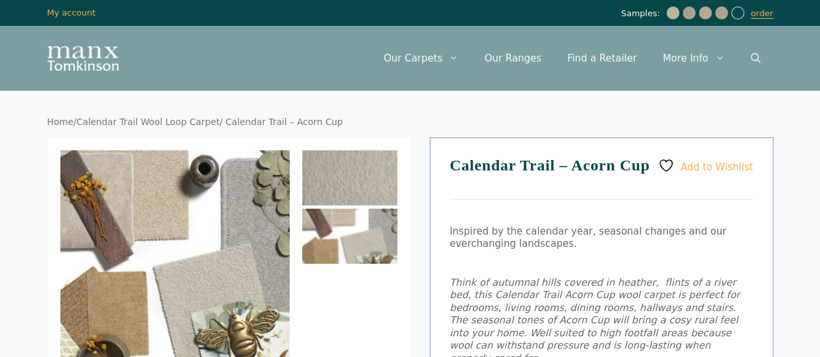
click at [345, 191] on img at bounding box center [349, 177] width 95 height 55
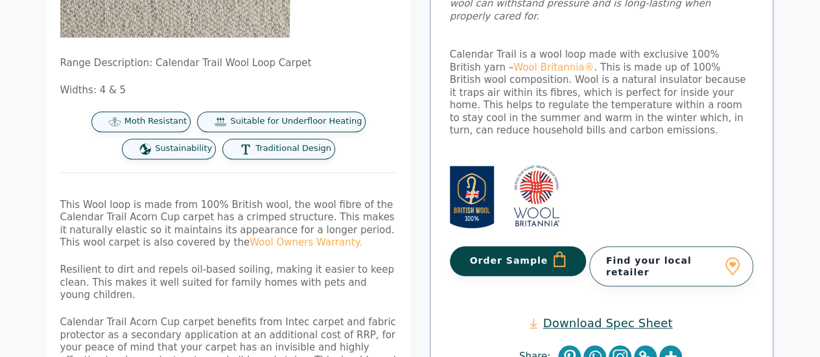
scroll to position [324, 0]
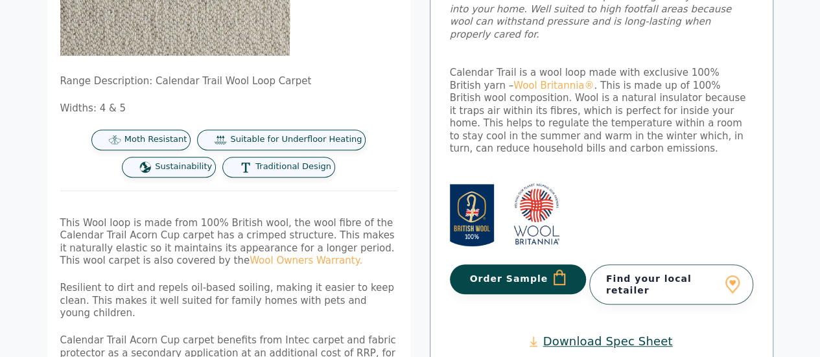
click at [515, 265] on button "Order Sample" at bounding box center [518, 280] width 137 height 30
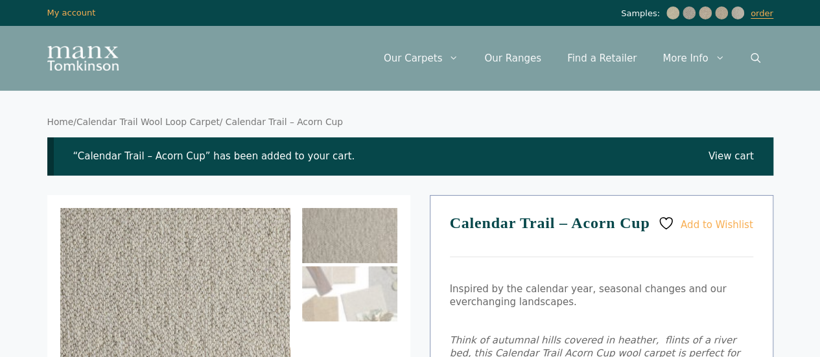
click at [750, 161] on link "View cart" at bounding box center [731, 156] width 45 height 13
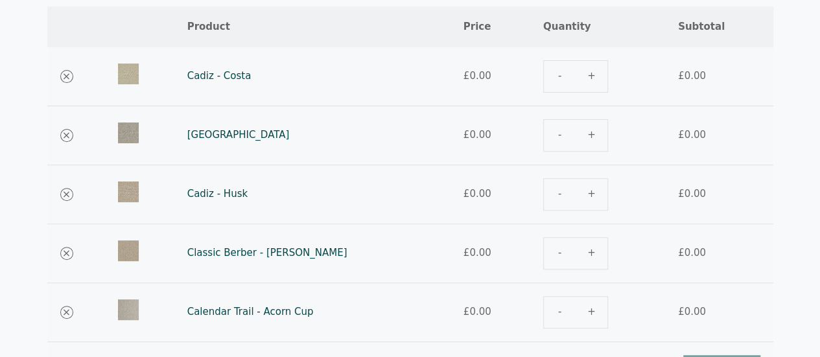
scroll to position [195, 0]
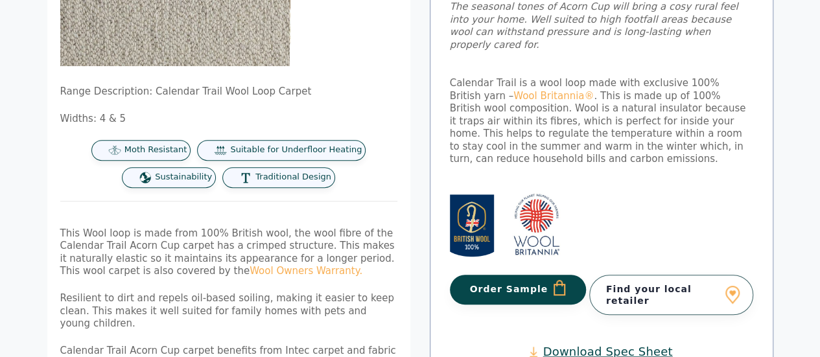
scroll to position [324, 0]
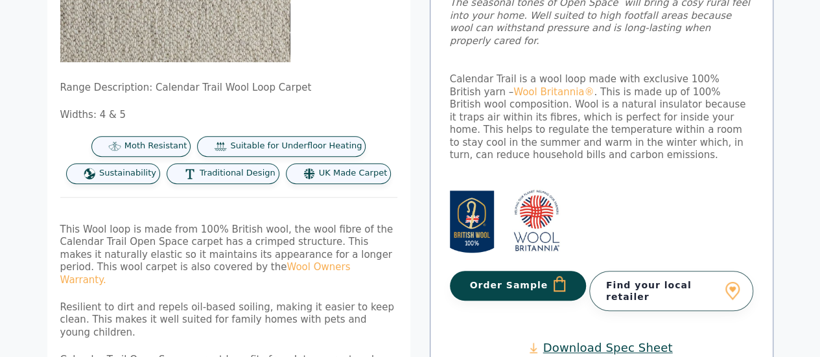
scroll to position [324, 0]
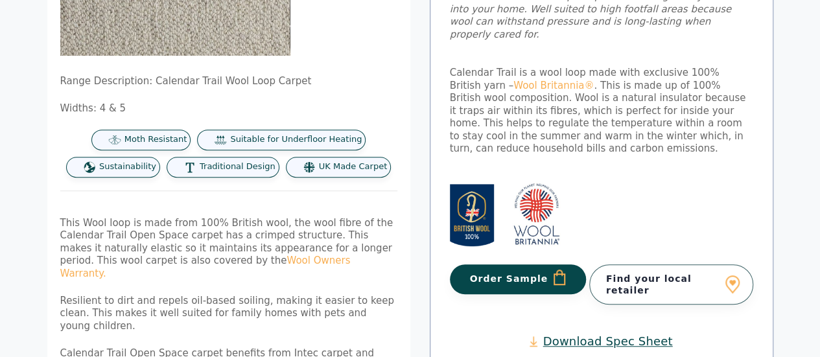
click at [526, 265] on button "Order Sample" at bounding box center [518, 280] width 137 height 30
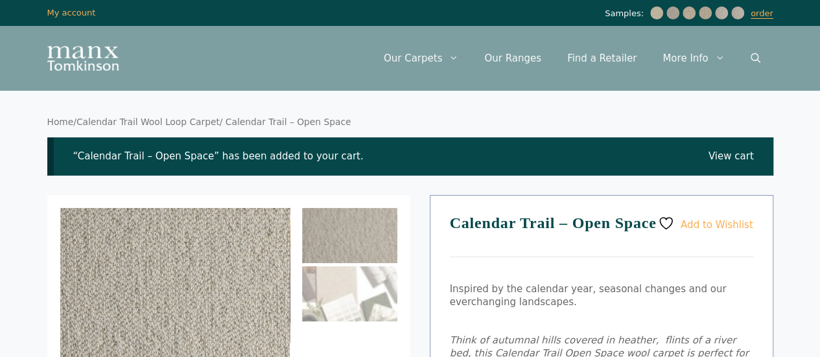
click at [739, 154] on link "View cart" at bounding box center [731, 156] width 45 height 13
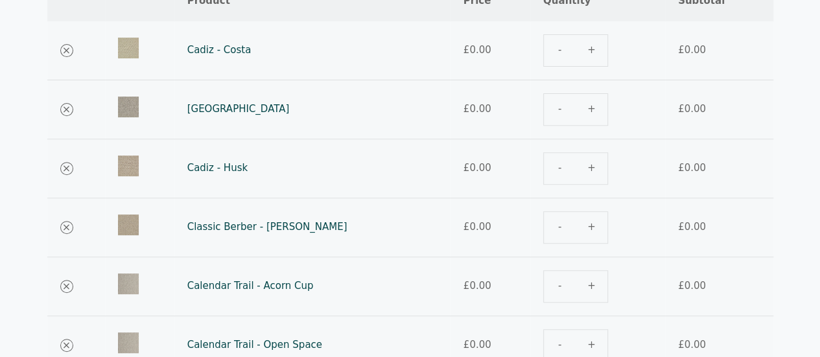
scroll to position [259, 0]
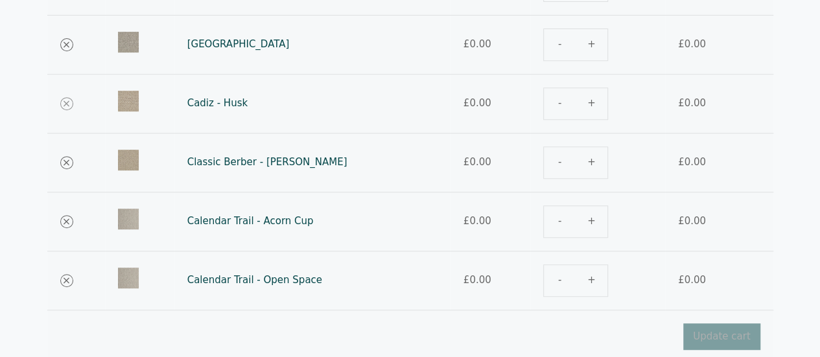
click at [67, 102] on link "×" at bounding box center [66, 103] width 13 height 13
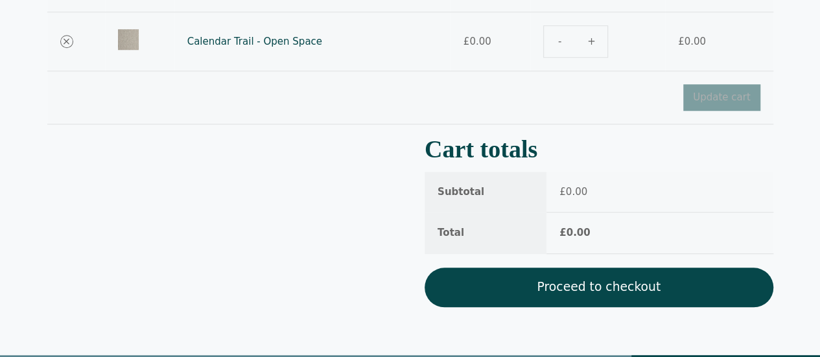
scroll to position [499, 0]
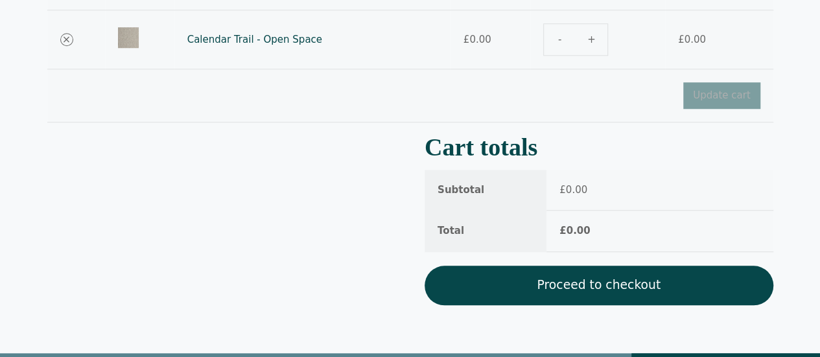
click at [572, 281] on link "Proceed to checkout" at bounding box center [599, 286] width 349 height 40
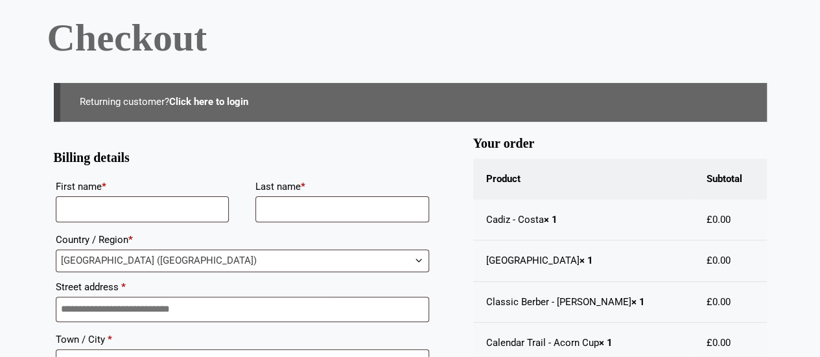
scroll to position [130, 0]
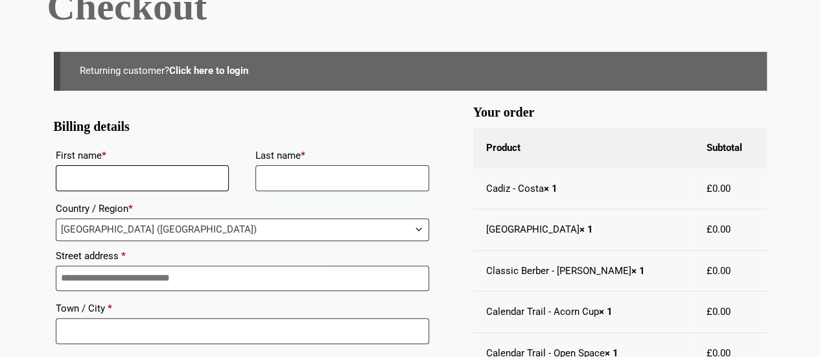
click at [149, 177] on input "First name *" at bounding box center [143, 178] width 174 height 26
type input "****"
type input "******"
type input "**********"
type input "********"
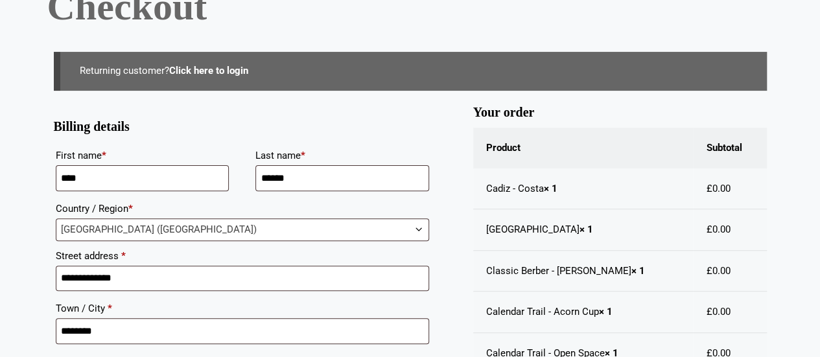
type input "*********"
type input "********"
type input "**********"
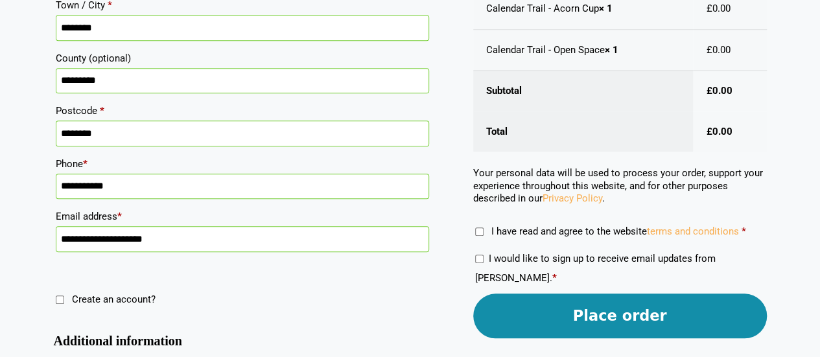
scroll to position [454, 0]
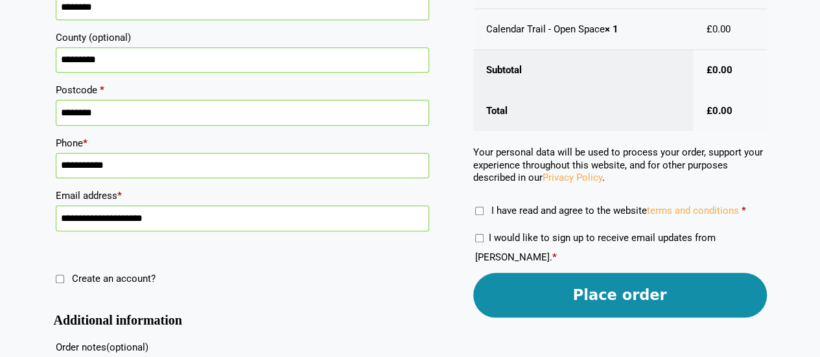
click at [553, 291] on button "Place order" at bounding box center [620, 295] width 294 height 45
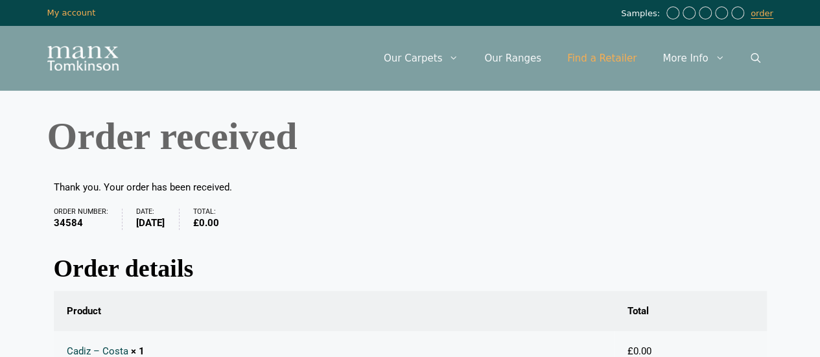
click at [616, 58] on link "Find a Retailer" at bounding box center [601, 58] width 95 height 39
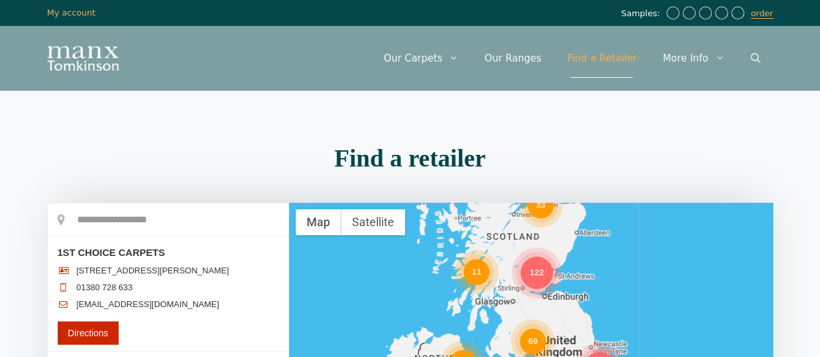
scroll to position [130, 0]
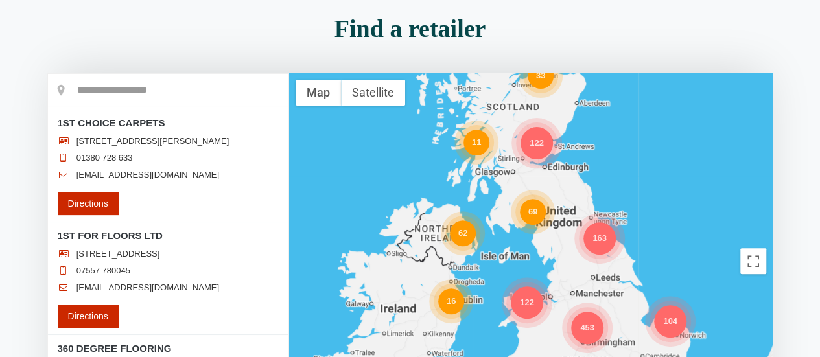
click at [671, 324] on div "104" at bounding box center [670, 321] width 32 height 32
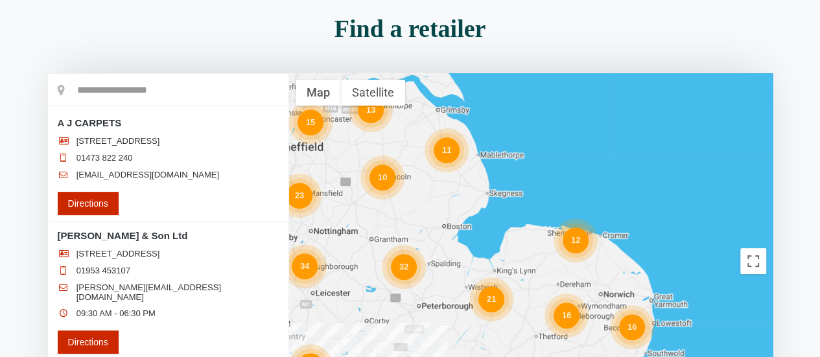
click at [629, 328] on div "16" at bounding box center [632, 328] width 26 height 26
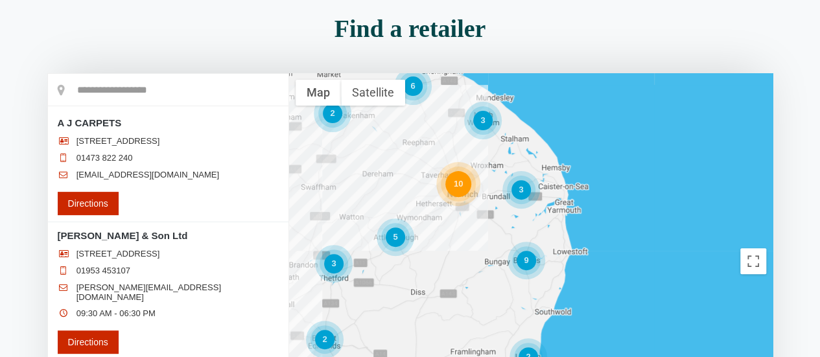
click at [462, 184] on div "10" at bounding box center [459, 184] width 26 height 26
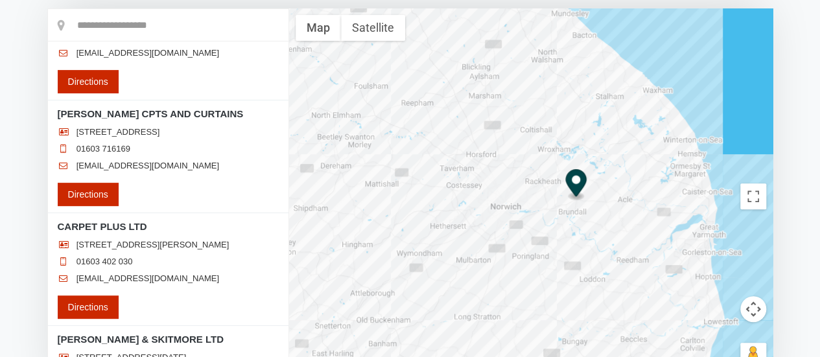
scroll to position [324, 0]
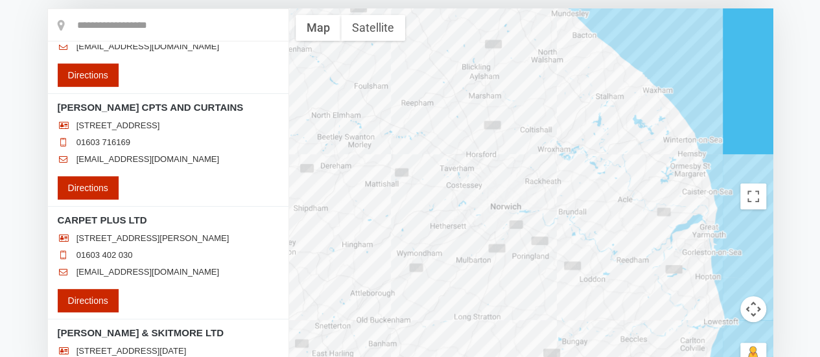
click at [497, 174] on div at bounding box center [531, 196] width 484 height 376
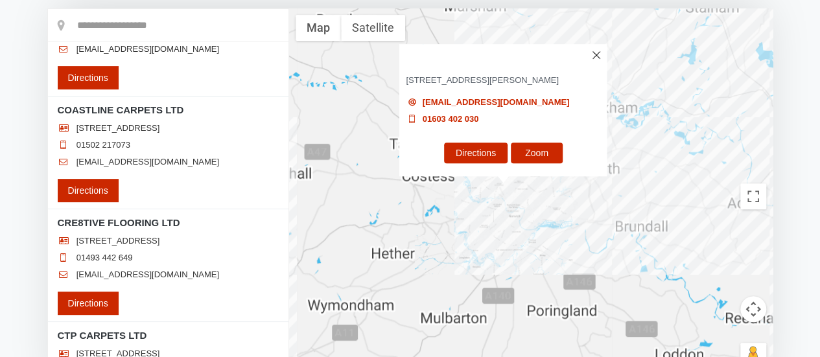
scroll to position [811, 0]
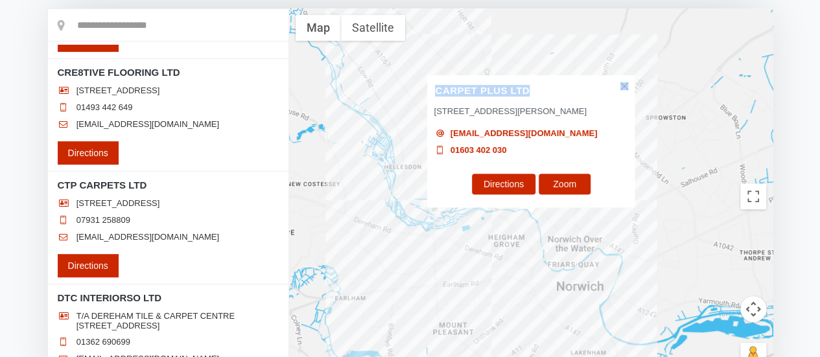
click at [621, 84] on div "CARPET PLUS LTD [STREET_ADDRESS][PERSON_NAME] [EMAIL_ADDRESS][DOMAIN_NAME] 0160…" at bounding box center [532, 141] width 208 height 132
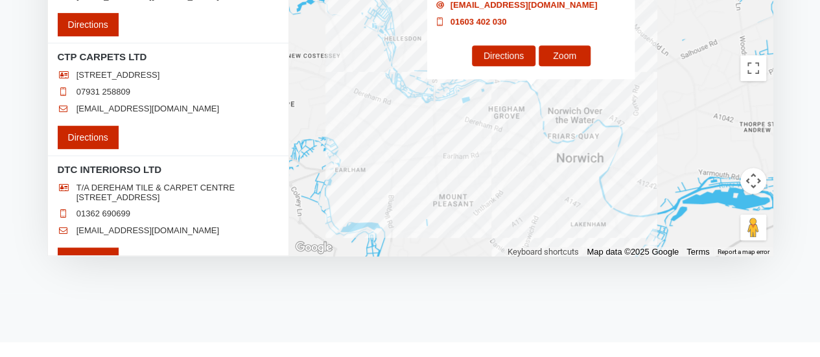
scroll to position [324, 0]
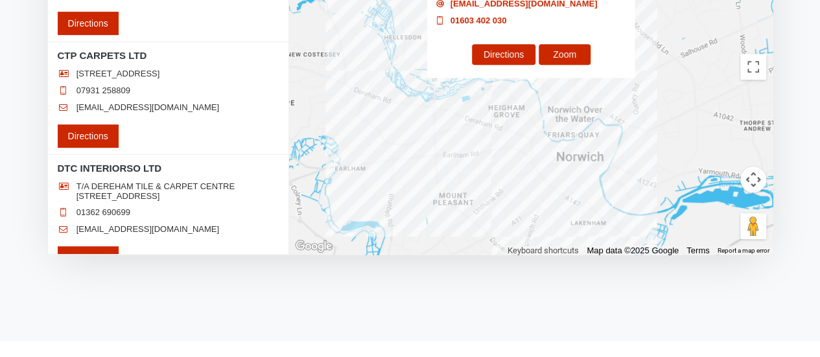
click at [587, 136] on div "CARPET PLUS LTD [STREET_ADDRESS][PERSON_NAME] [EMAIL_ADDRESS][DOMAIN_NAME] 0160…" at bounding box center [531, 67] width 484 height 376
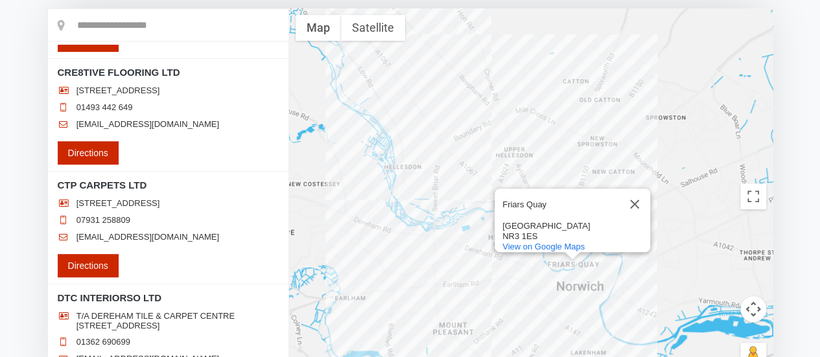
scroll to position [0, 0]
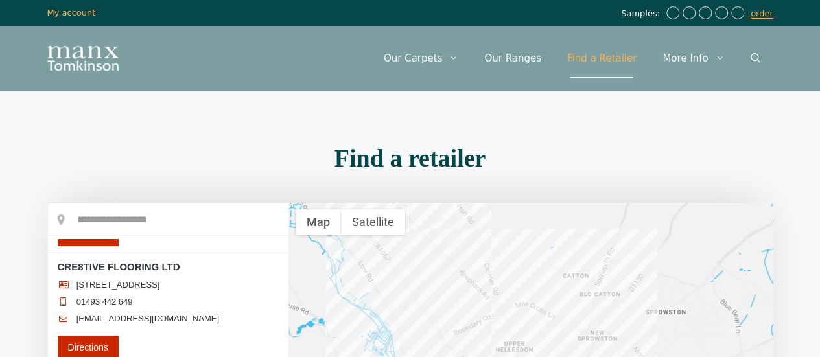
click at [165, 215] on input "text" at bounding box center [168, 220] width 241 height 32
type input "********"
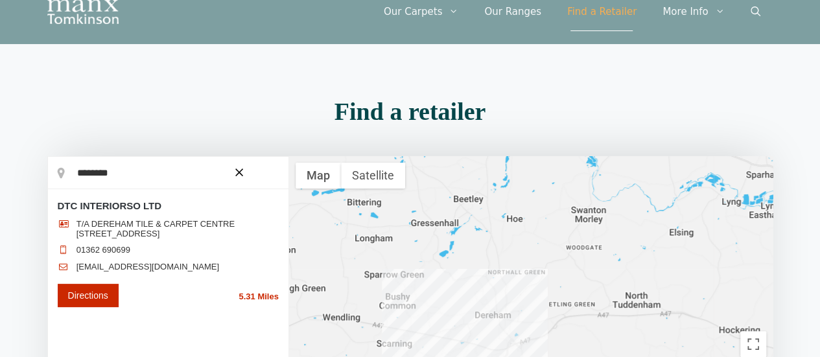
scroll to position [65, 0]
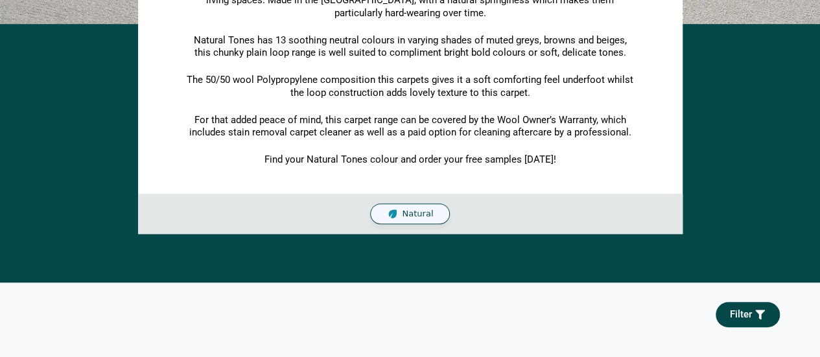
scroll to position [65, 0]
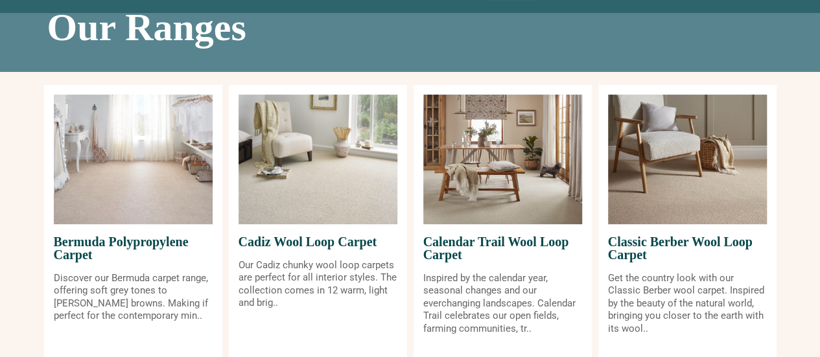
scroll to position [65, 0]
